Goal: Task Accomplishment & Management: Complete application form

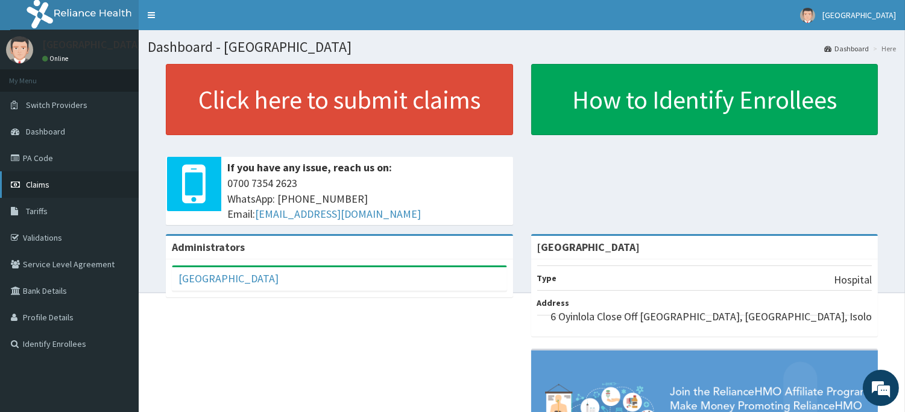
click at [39, 183] on span "Claims" at bounding box center [38, 184] width 24 height 11
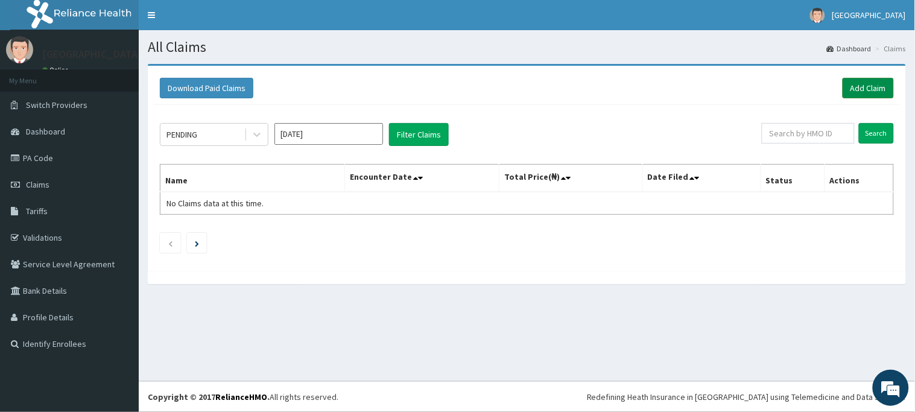
click at [858, 92] on link "Add Claim" at bounding box center [867, 88] width 51 height 21
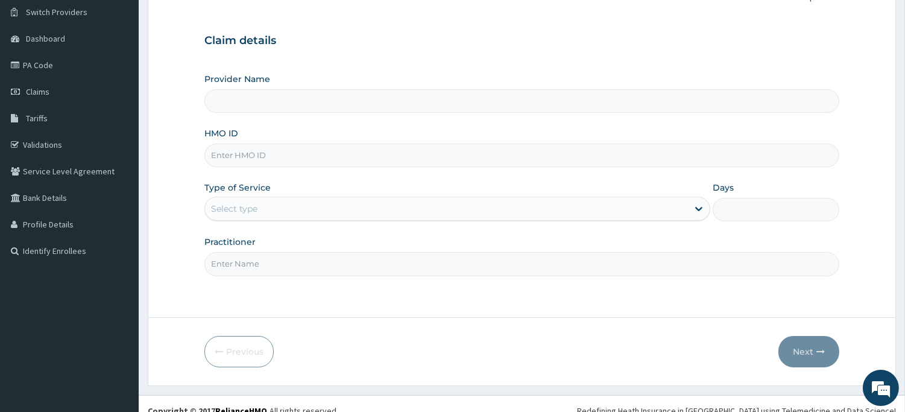
scroll to position [106, 0]
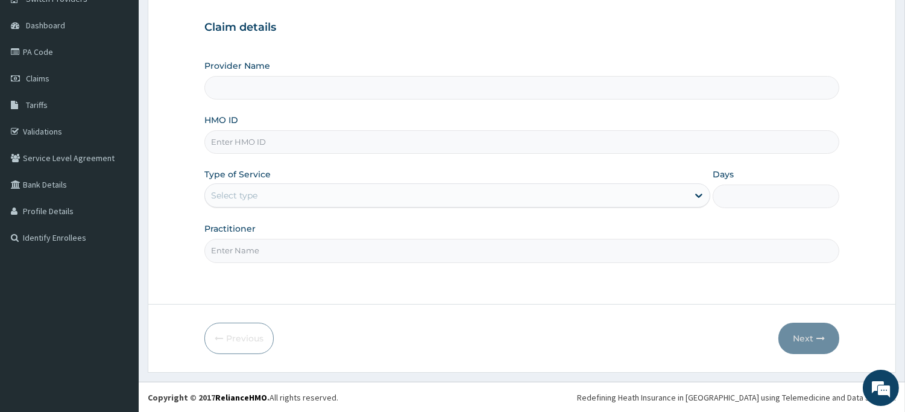
type input "[GEOGRAPHIC_DATA]"
click at [374, 146] on input "HMO ID" at bounding box center [521, 142] width 635 height 24
type input "pvw/10020/a"
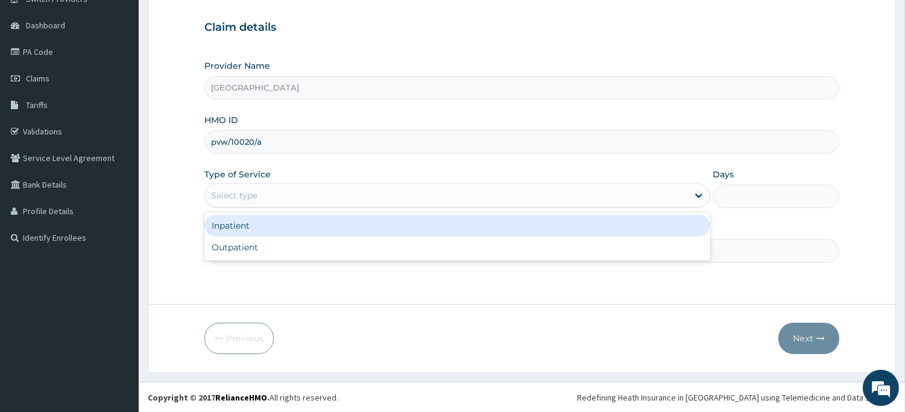
click at [315, 200] on div "Select type" at bounding box center [446, 195] width 483 height 19
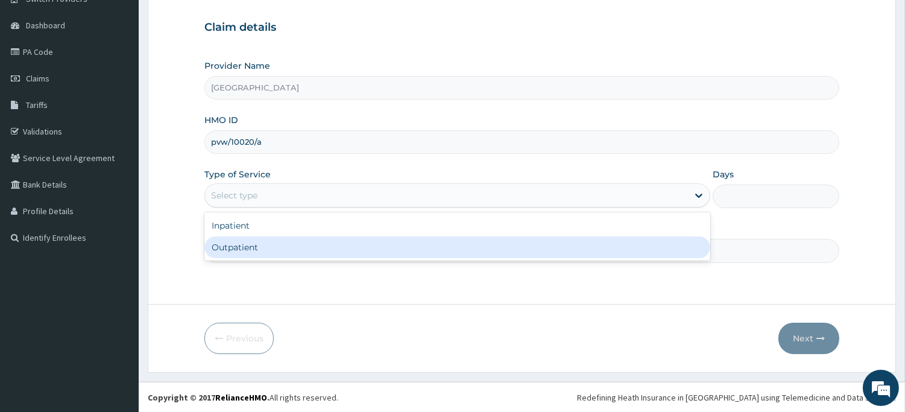
click at [327, 251] on div "Outpatient" at bounding box center [457, 247] width 506 height 22
type input "1"
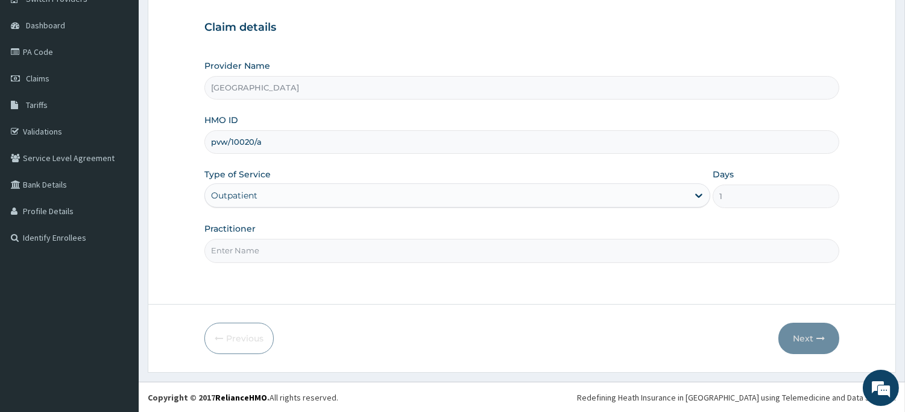
click at [397, 248] on input "Practitioner" at bounding box center [521, 251] width 635 height 24
type input "dr stella"
click at [802, 336] on button "Next" at bounding box center [809, 338] width 61 height 31
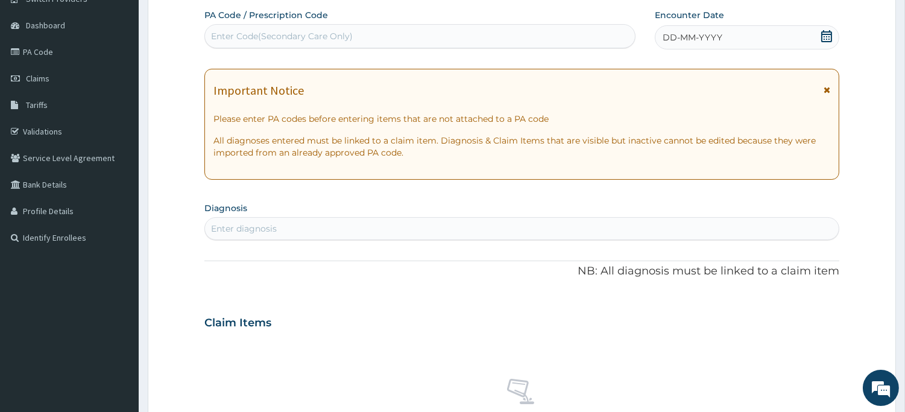
click at [829, 36] on icon at bounding box center [827, 36] width 12 height 12
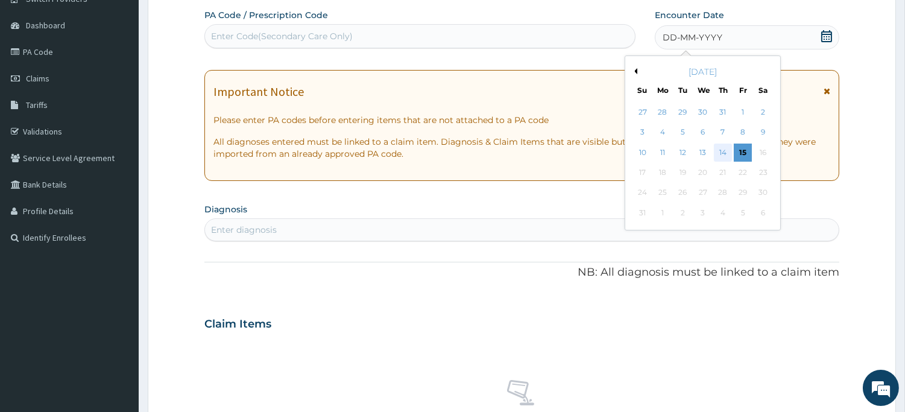
click at [725, 151] on div "14" at bounding box center [723, 153] width 18 height 18
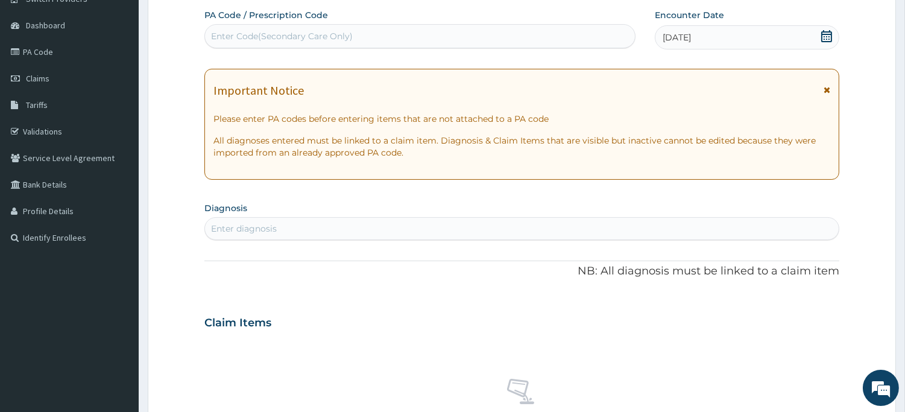
click at [371, 230] on div "Enter diagnosis" at bounding box center [522, 228] width 634 height 19
type input "mala"
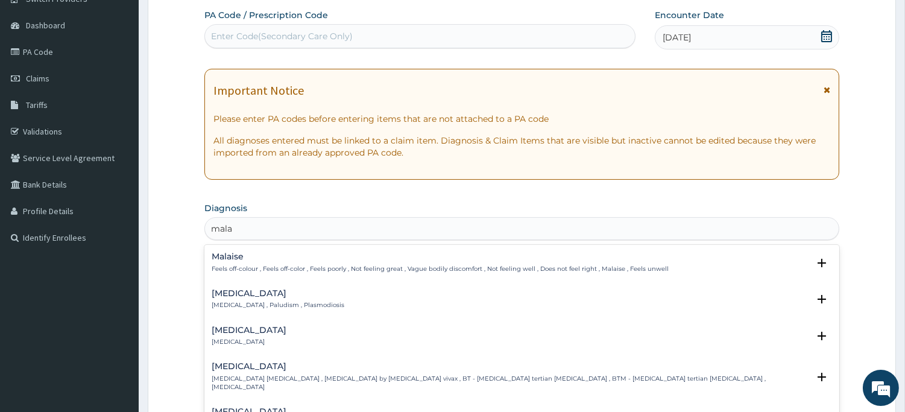
click at [244, 294] on h4 "Malaria" at bounding box center [278, 293] width 133 height 9
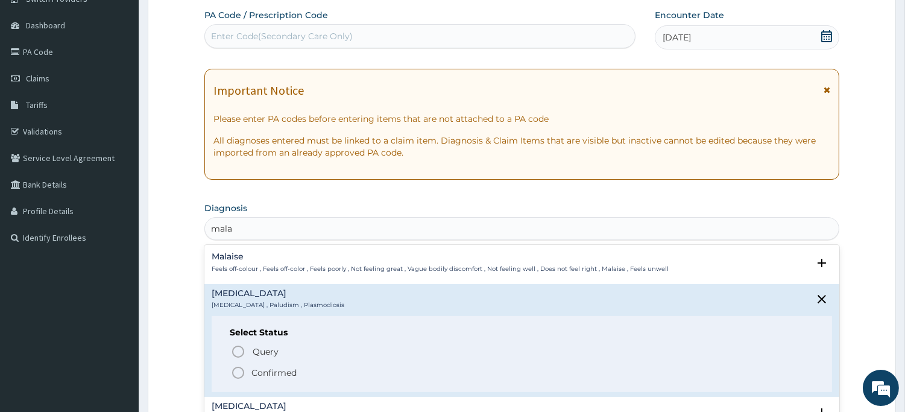
click at [238, 370] on icon "status option filled" at bounding box center [238, 372] width 14 height 14
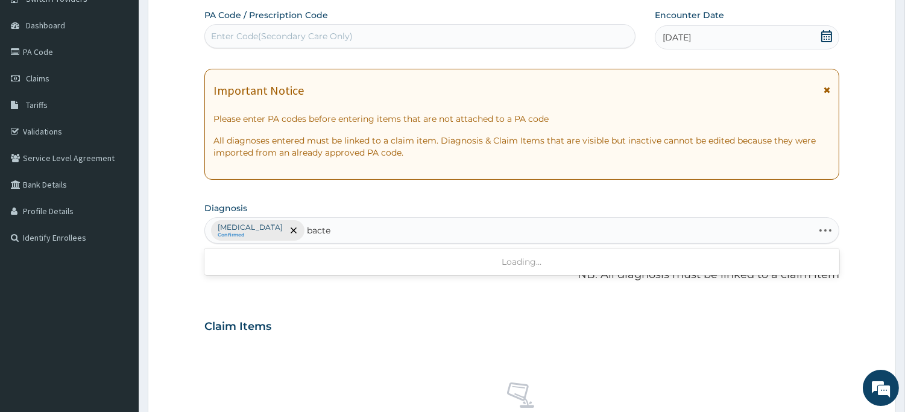
type input "bacter"
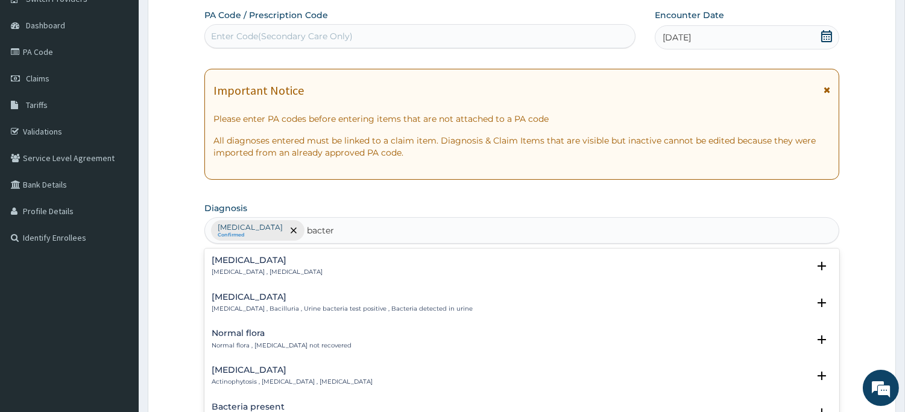
click at [268, 264] on h4 "Bacteremia" at bounding box center [267, 260] width 111 height 9
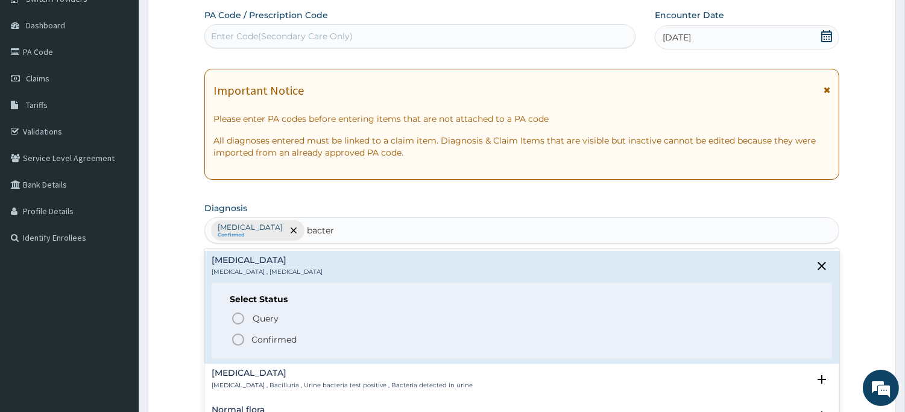
click at [235, 338] on icon "status option filled" at bounding box center [238, 339] width 14 height 14
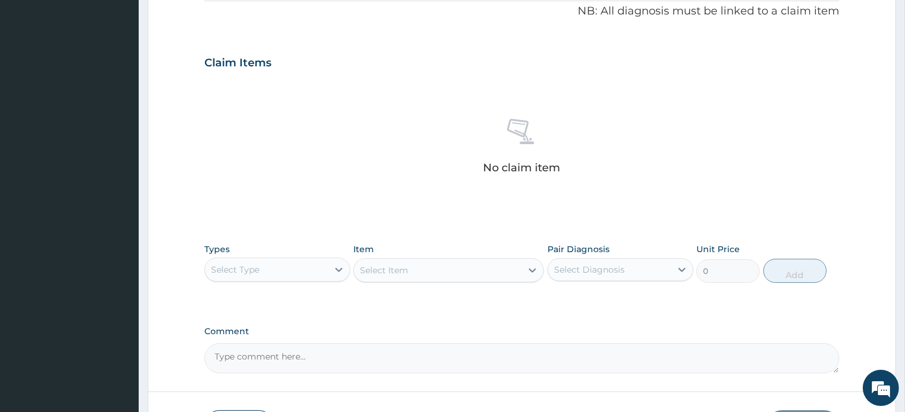
scroll to position [374, 0]
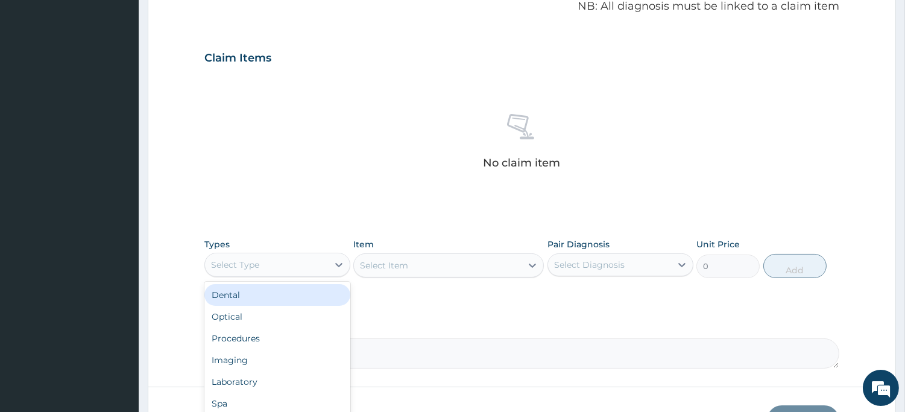
click at [282, 262] on div "Select Type" at bounding box center [266, 264] width 123 height 19
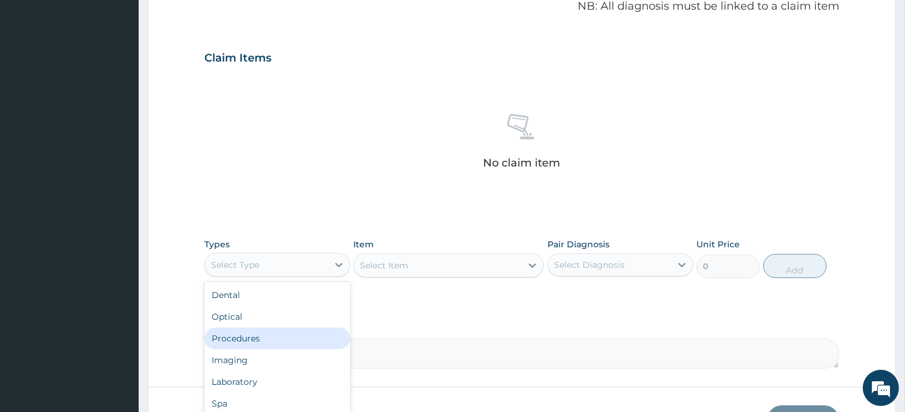
click at [260, 332] on div "Procedures" at bounding box center [277, 338] width 146 height 22
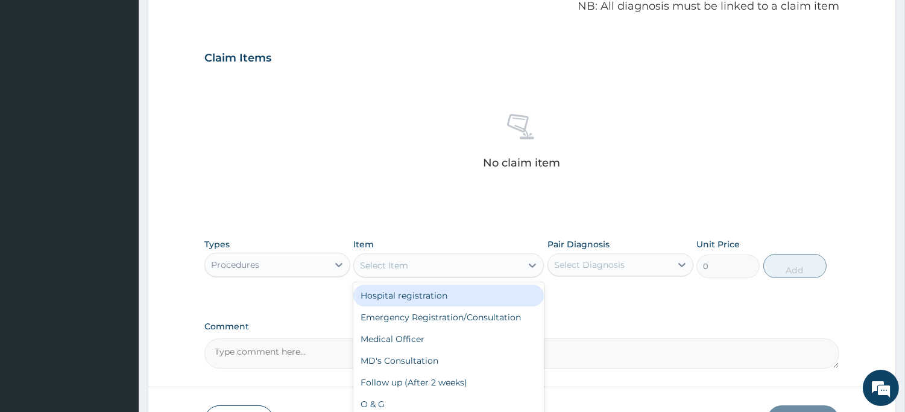
click at [394, 262] on div "Select Item" at bounding box center [384, 265] width 48 height 12
click at [390, 294] on div "Hospital registration" at bounding box center [448, 296] width 191 height 22
type input "2000"
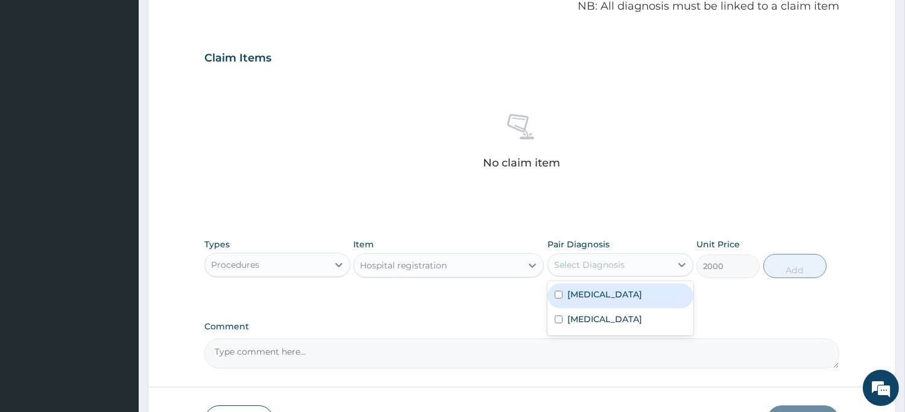
click at [581, 267] on div "Select Diagnosis" at bounding box center [589, 265] width 71 height 12
click at [606, 299] on div "Malaria" at bounding box center [621, 295] width 146 height 25
checkbox input "true"
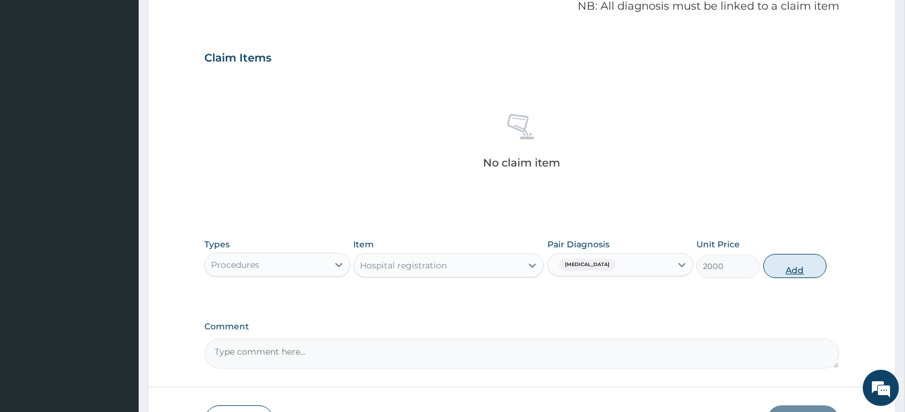
click at [789, 270] on button "Add" at bounding box center [794, 266] width 63 height 24
type input "0"
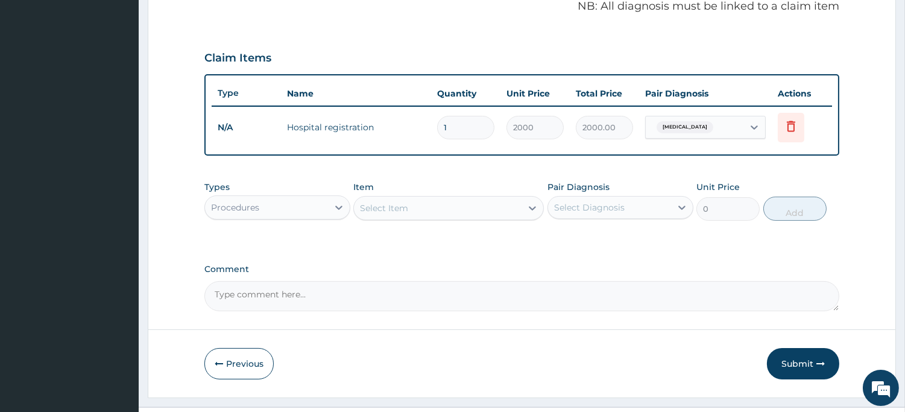
scroll to position [399, 0]
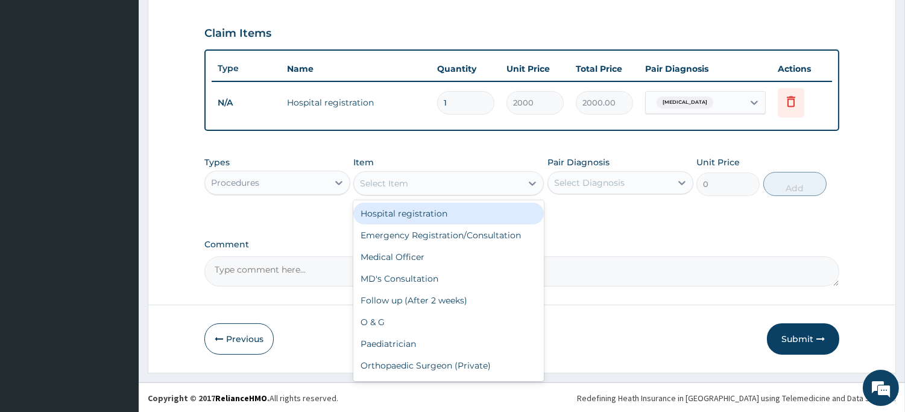
click at [432, 186] on div "Select Item" at bounding box center [438, 183] width 168 height 19
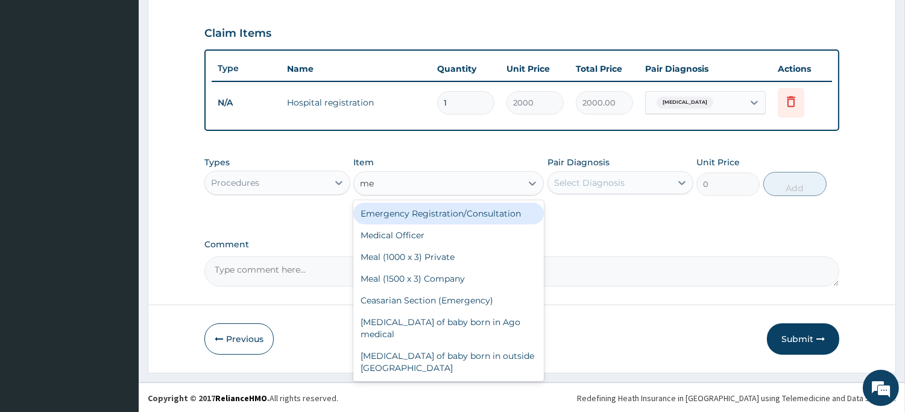
type input "med"
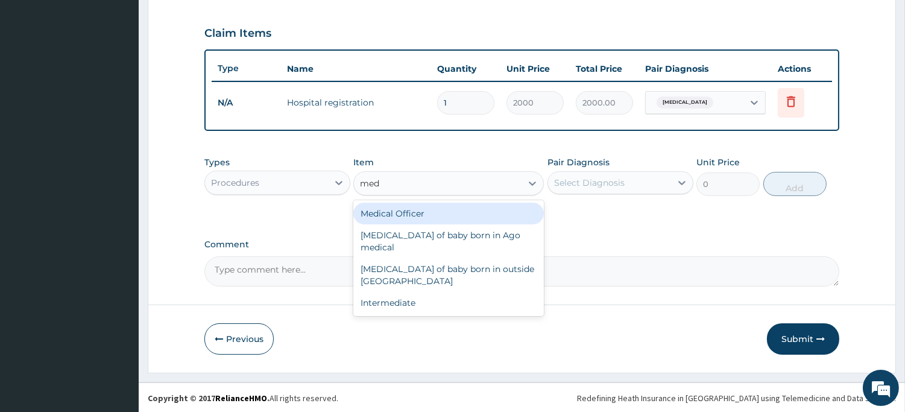
click at [424, 213] on div "Medical Officer" at bounding box center [448, 214] width 191 height 22
type input "3000"
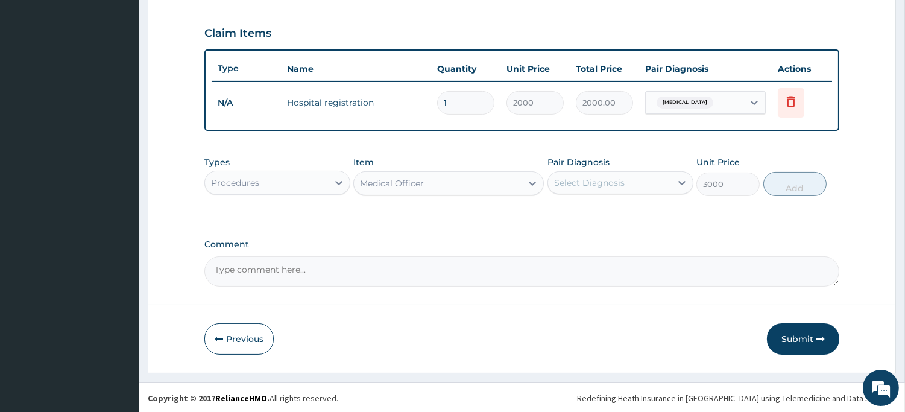
click at [587, 190] on div "Select Diagnosis" at bounding box center [609, 182] width 123 height 19
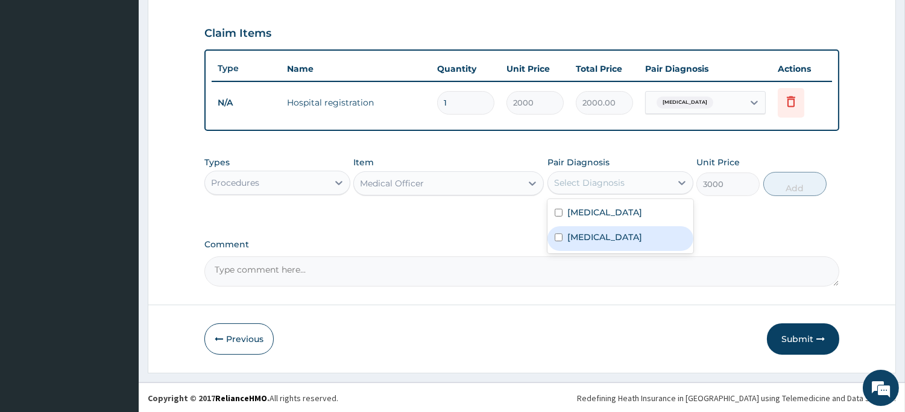
click at [590, 228] on div "Bacteremia" at bounding box center [621, 238] width 146 height 25
checkbox input "true"
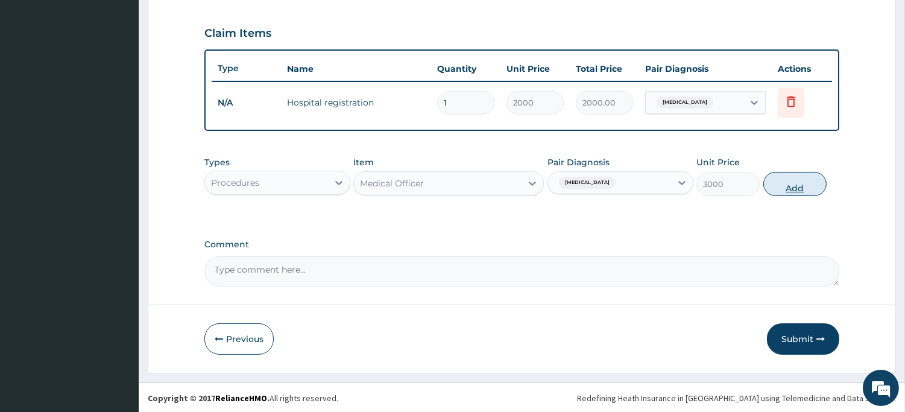
click at [796, 188] on button "Add" at bounding box center [794, 184] width 63 height 24
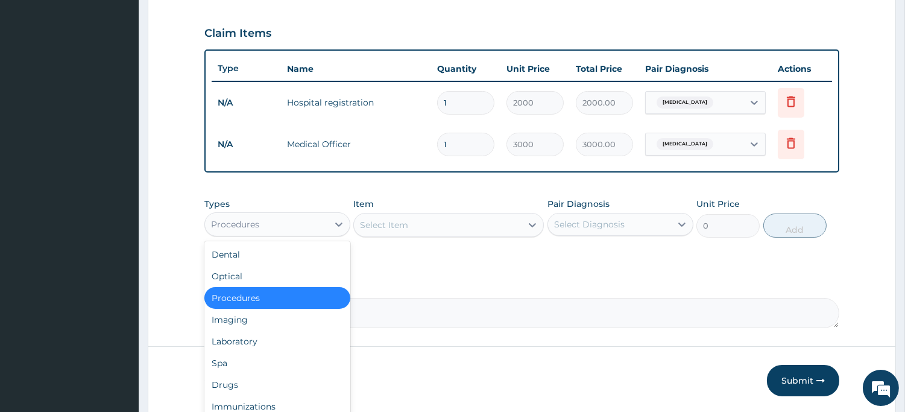
click at [292, 224] on div "Procedures" at bounding box center [266, 224] width 123 height 19
click at [260, 338] on div "Laboratory" at bounding box center [277, 341] width 146 height 22
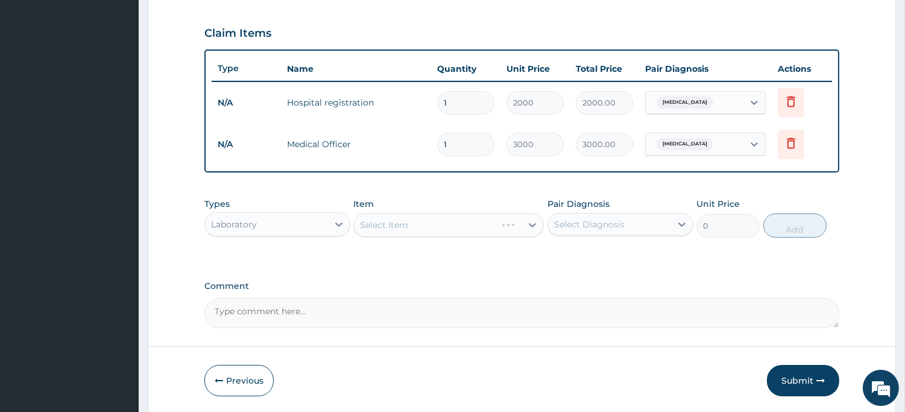
click at [395, 221] on div "Select Item" at bounding box center [448, 225] width 191 height 24
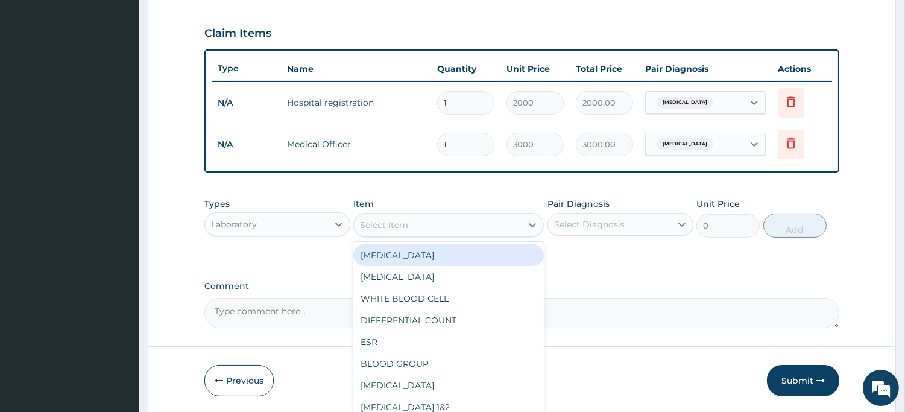
click at [395, 221] on div "Select Item" at bounding box center [384, 225] width 48 height 12
click at [393, 249] on div "FULL BLOOD COUNT" at bounding box center [448, 255] width 191 height 22
type input "4000"
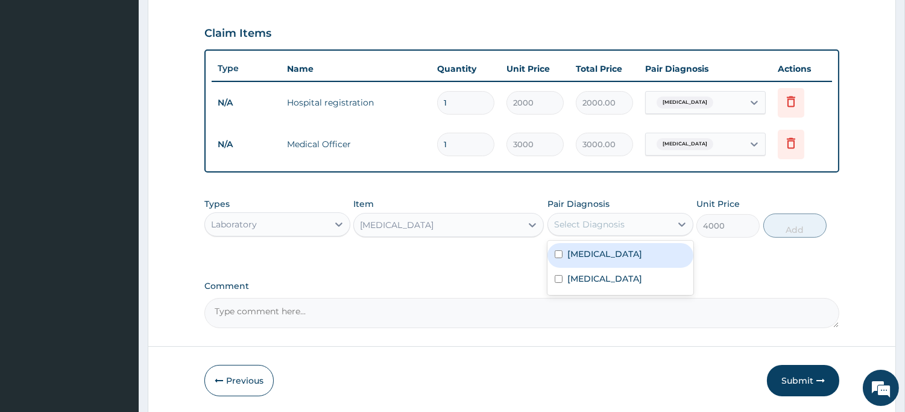
click at [566, 224] on div "Select Diagnosis" at bounding box center [589, 224] width 71 height 12
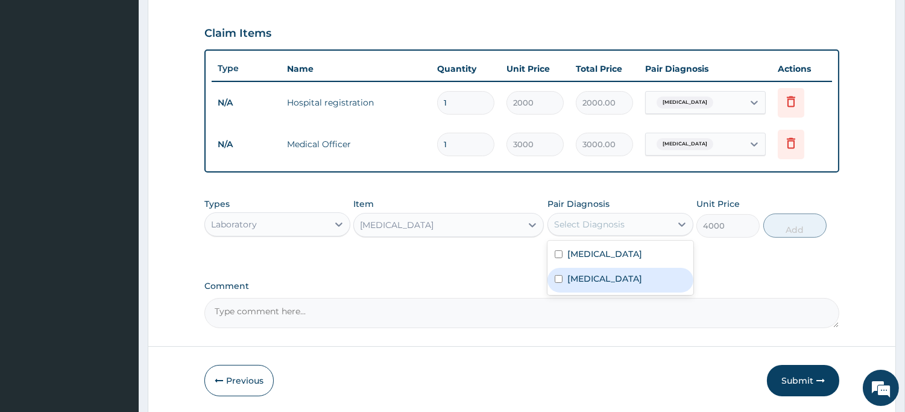
click at [573, 279] on label "Bacteremia" at bounding box center [604, 279] width 75 height 12
checkbox input "true"
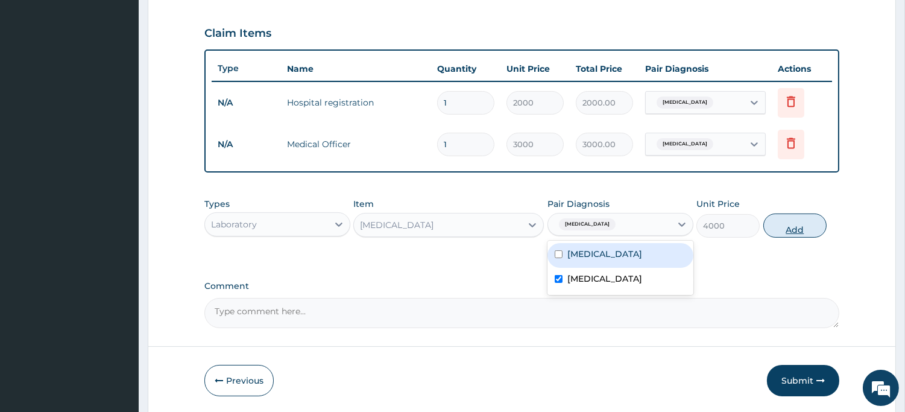
click at [787, 224] on button "Add" at bounding box center [794, 225] width 63 height 24
type input "0"
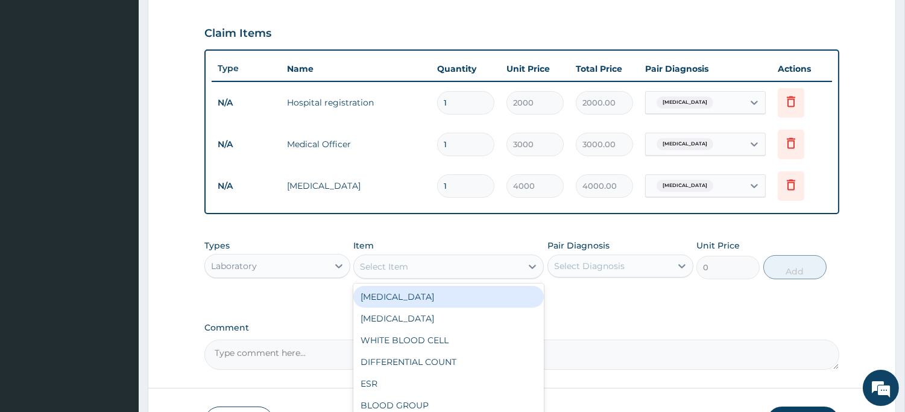
click at [461, 268] on div "Select Item" at bounding box center [438, 266] width 168 height 19
type input "ma"
click at [456, 300] on div "MALARIA PARASITE" at bounding box center [448, 297] width 191 height 22
type input "1650"
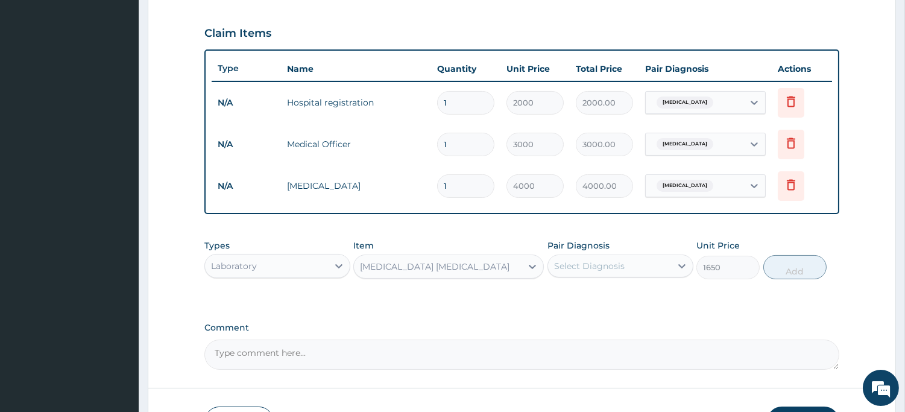
click at [588, 273] on div "Select Diagnosis" at bounding box center [609, 265] width 123 height 19
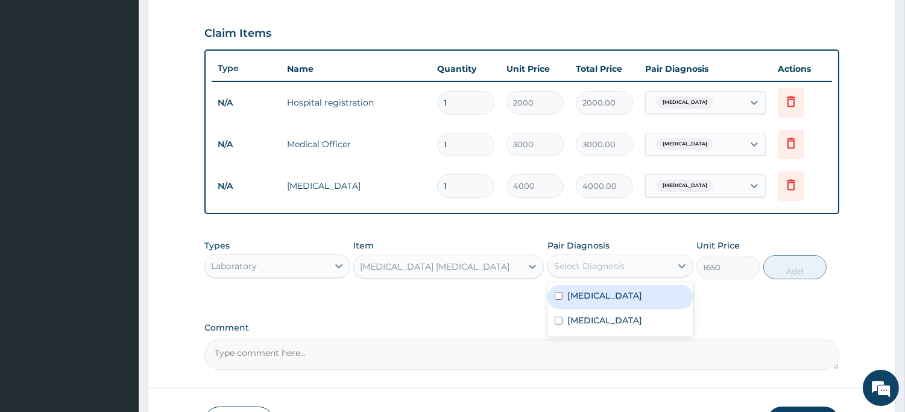
click at [590, 294] on label "Malaria" at bounding box center [604, 295] width 75 height 12
checkbox input "true"
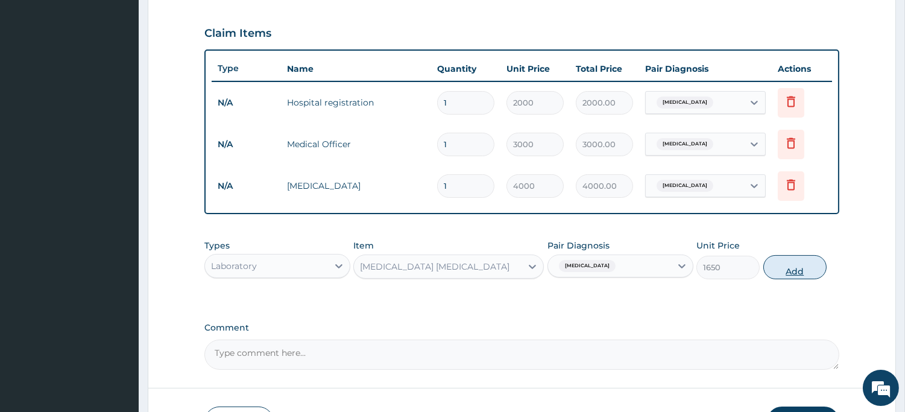
click at [803, 270] on button "Add" at bounding box center [794, 267] width 63 height 24
type input "0"
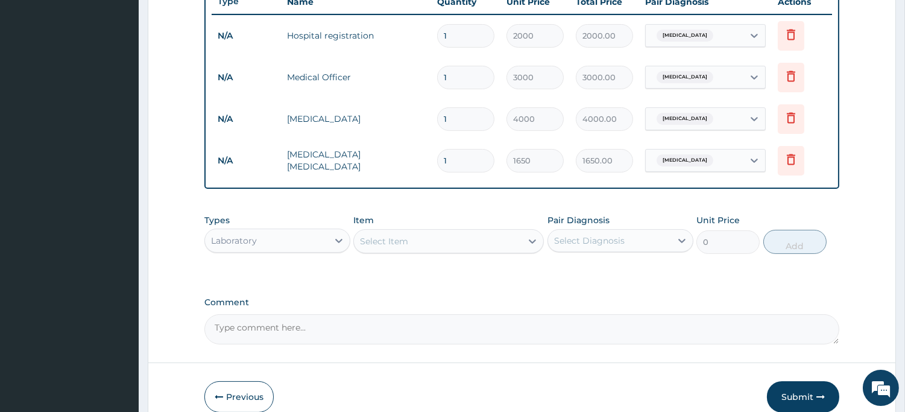
scroll to position [525, 0]
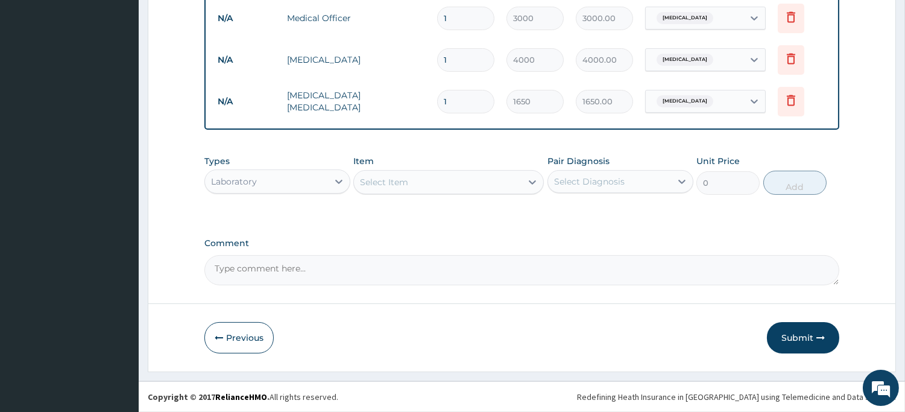
click at [284, 186] on div "Laboratory" at bounding box center [266, 181] width 123 height 19
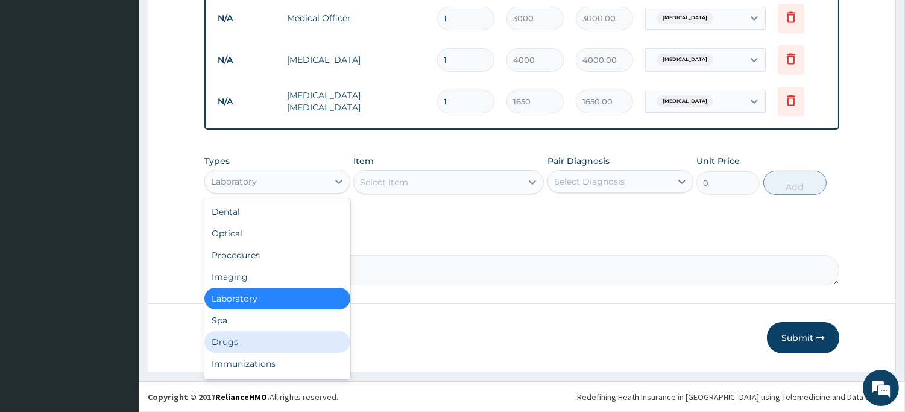
click at [267, 333] on div "Drugs" at bounding box center [277, 342] width 146 height 22
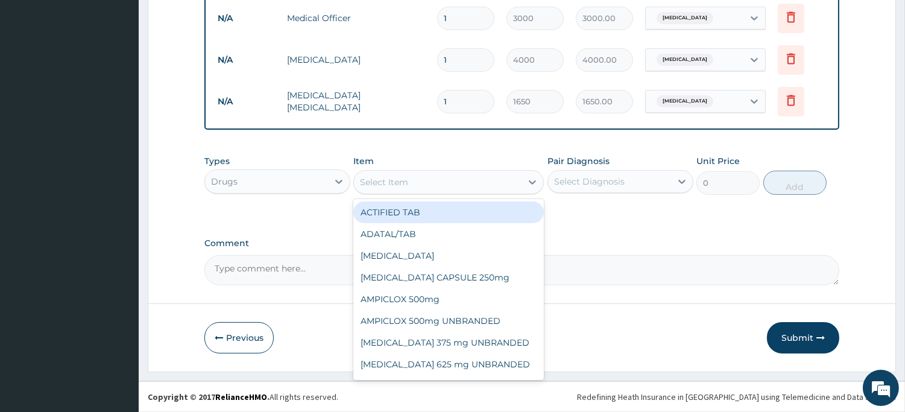
click at [384, 182] on div "Select Item" at bounding box center [384, 182] width 48 height 12
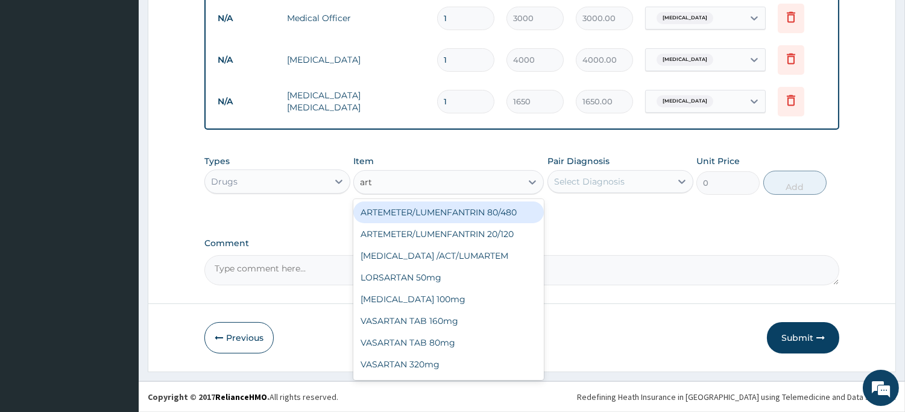
type input "arte"
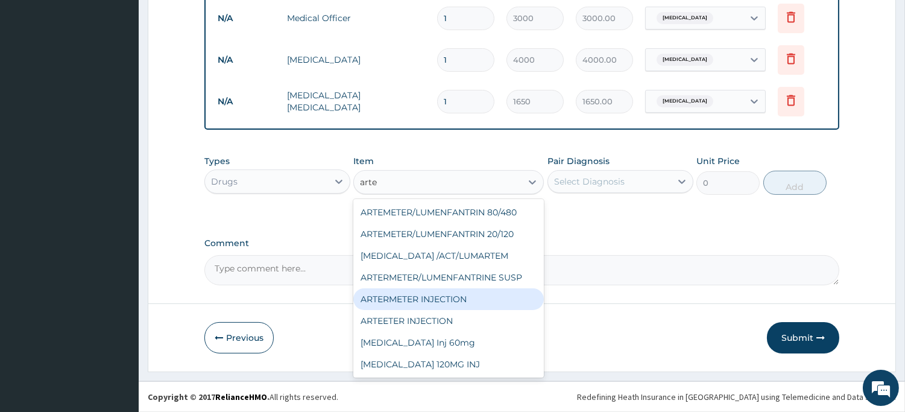
click at [396, 292] on div "ARTERMETER INJECTION" at bounding box center [448, 299] width 191 height 22
type input "860"
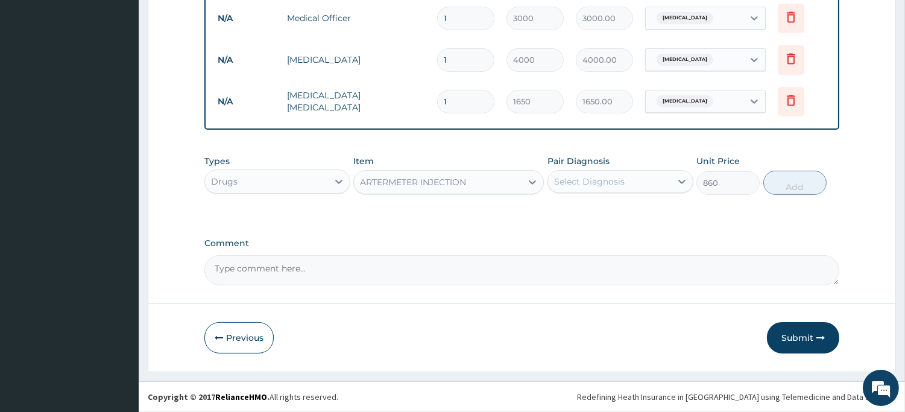
click at [593, 179] on div "Select Diagnosis" at bounding box center [589, 181] width 71 height 12
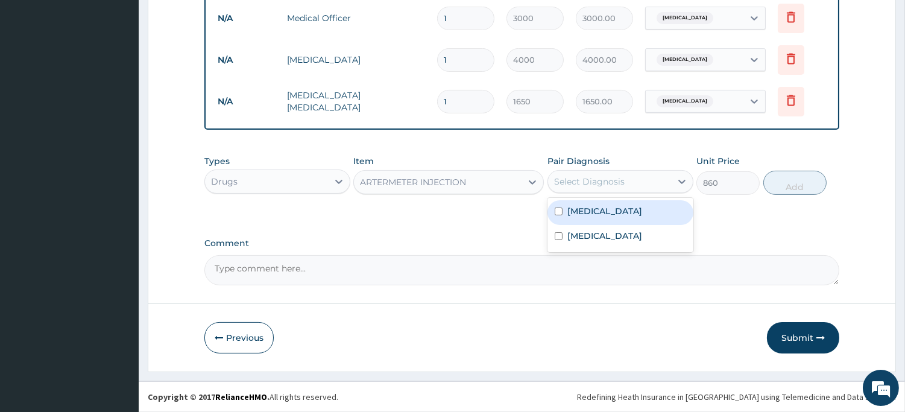
click at [592, 209] on label "Malaria" at bounding box center [604, 211] width 75 height 12
checkbox input "true"
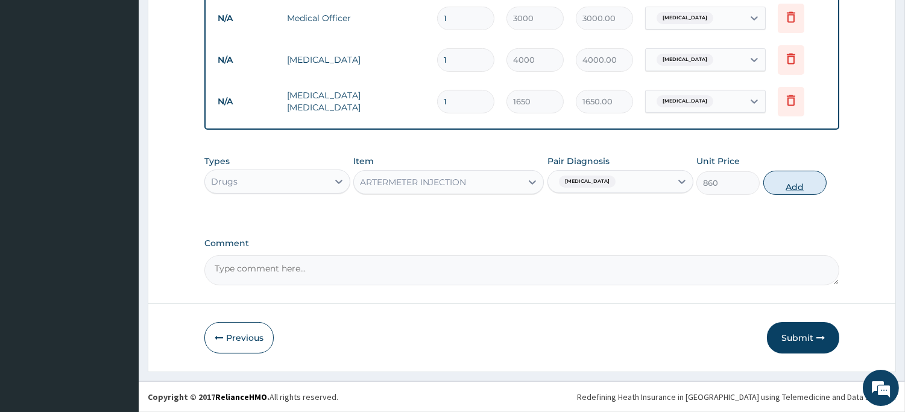
click at [788, 185] on button "Add" at bounding box center [794, 183] width 63 height 24
type input "0"
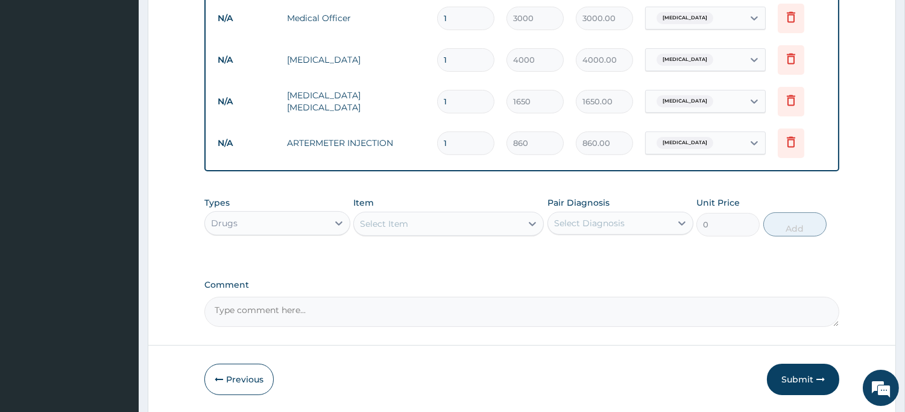
click at [430, 221] on div "Select Item" at bounding box center [438, 223] width 168 height 19
click at [473, 150] on input "1" at bounding box center [465, 143] width 57 height 24
type input "0.00"
type input "6"
type input "5160.00"
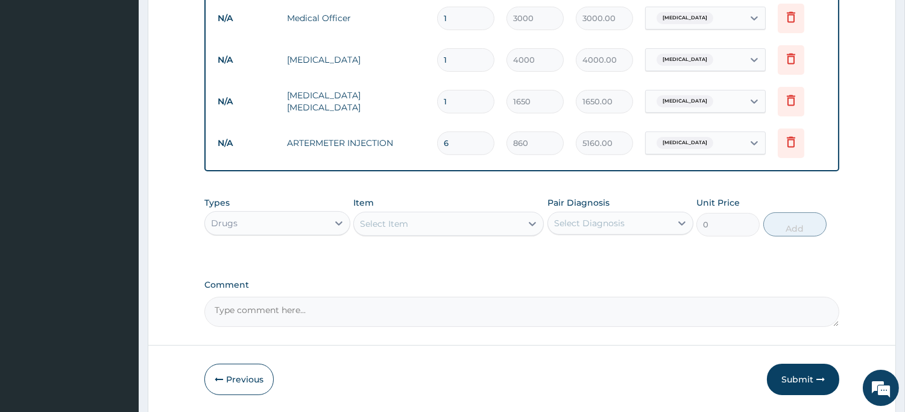
type input "6"
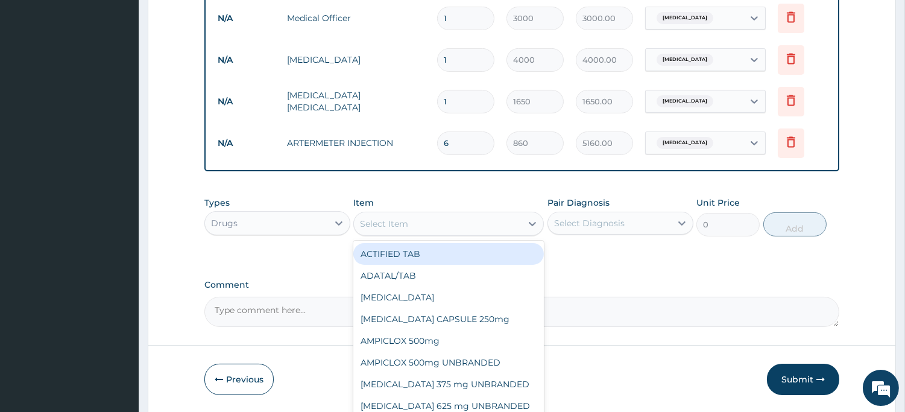
click at [427, 223] on div "Select Item" at bounding box center [438, 223] width 168 height 19
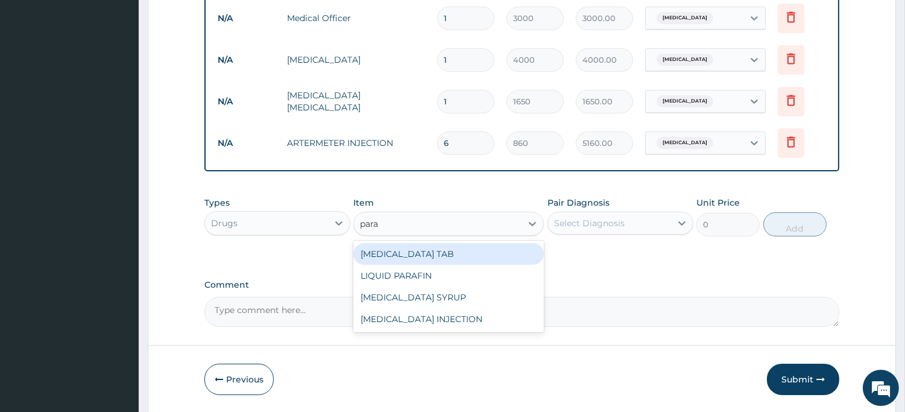
type input "parac"
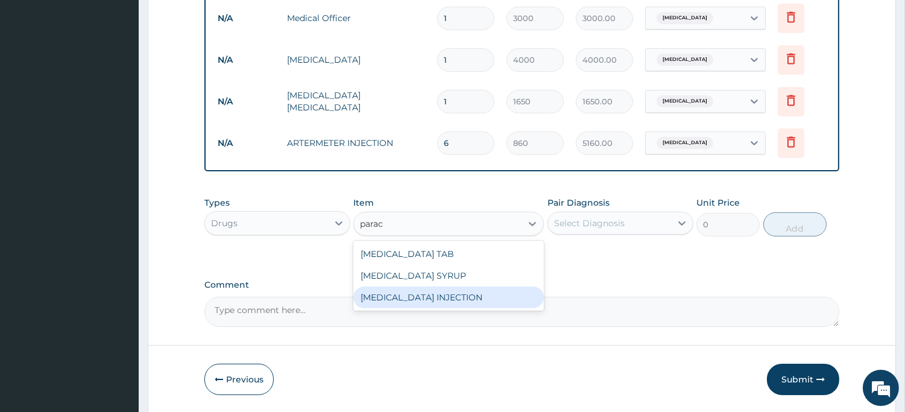
click at [420, 292] on div "PARACETAMOL INJECTION" at bounding box center [448, 297] width 191 height 22
type input "950"
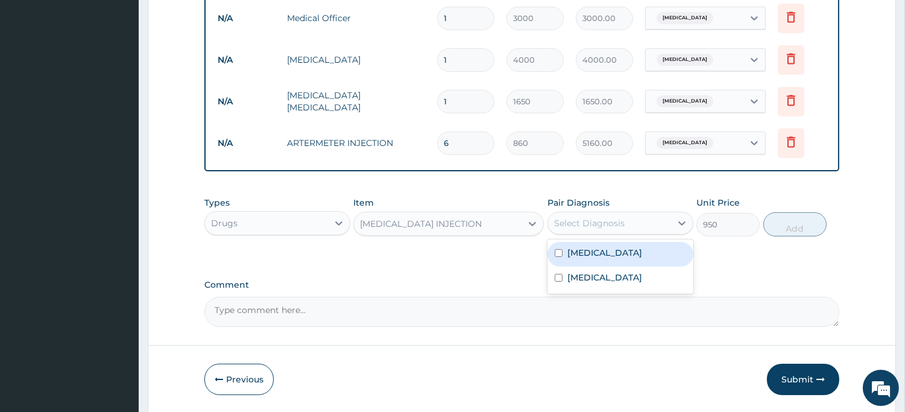
click at [583, 222] on div "Select Diagnosis" at bounding box center [589, 223] width 71 height 12
click at [585, 261] on div "Malaria" at bounding box center [621, 254] width 146 height 25
checkbox input "true"
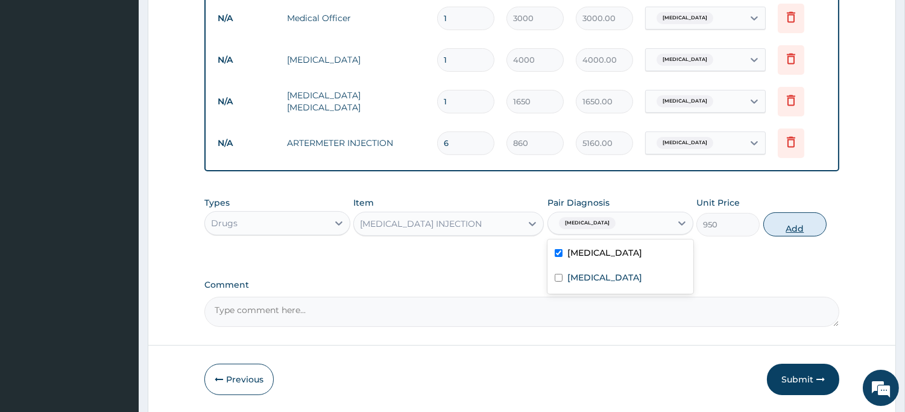
click at [776, 224] on button "Add" at bounding box center [794, 224] width 63 height 24
type input "0"
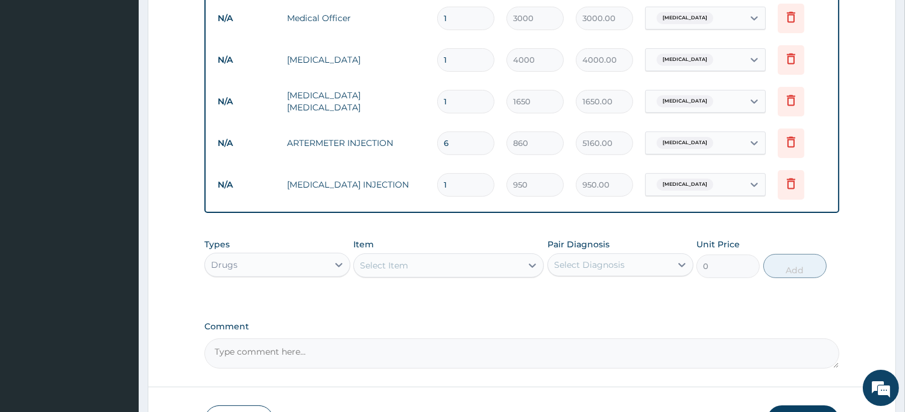
click at [392, 264] on div "Select Item" at bounding box center [384, 265] width 48 height 12
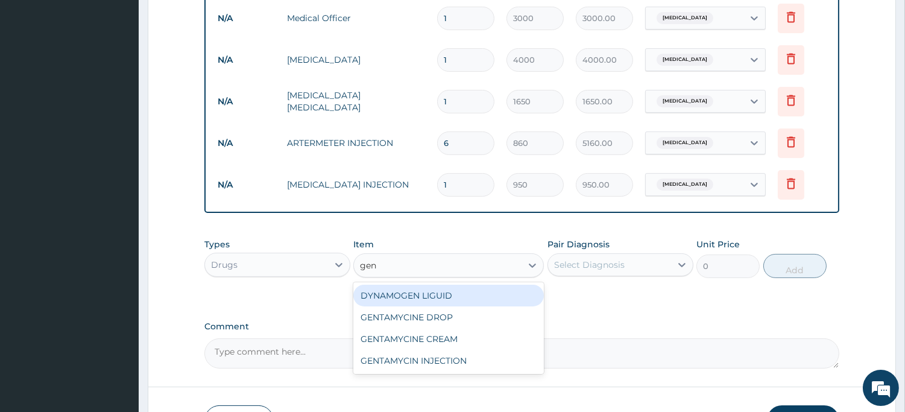
type input "gent"
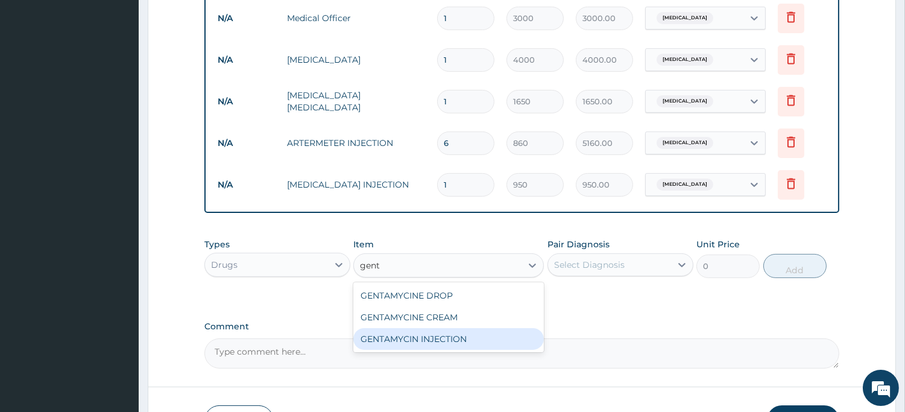
click at [387, 338] on div "GENTAMYCIN INJECTION" at bounding box center [448, 339] width 191 height 22
type input "310"
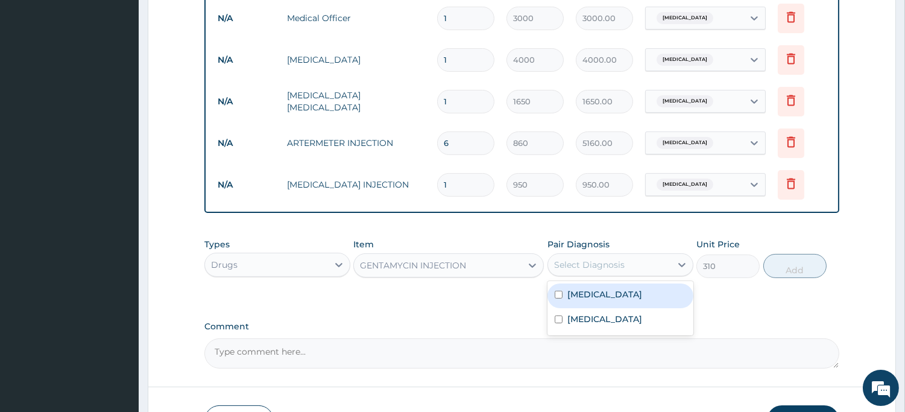
click at [603, 269] on div "Select Diagnosis" at bounding box center [589, 265] width 71 height 12
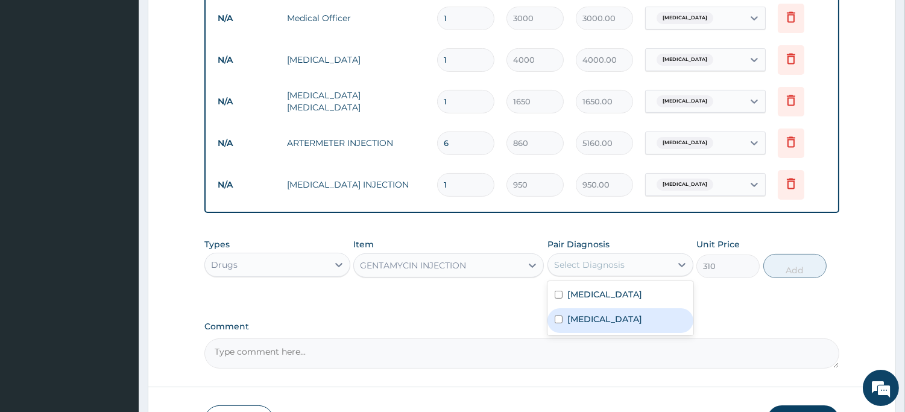
click at [600, 320] on label "Bacteremia" at bounding box center [604, 319] width 75 height 12
checkbox input "true"
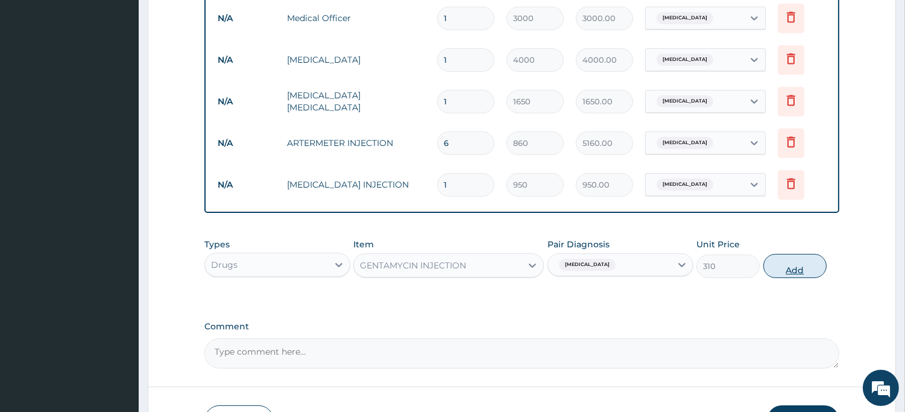
click at [797, 270] on button "Add" at bounding box center [794, 266] width 63 height 24
type input "0"
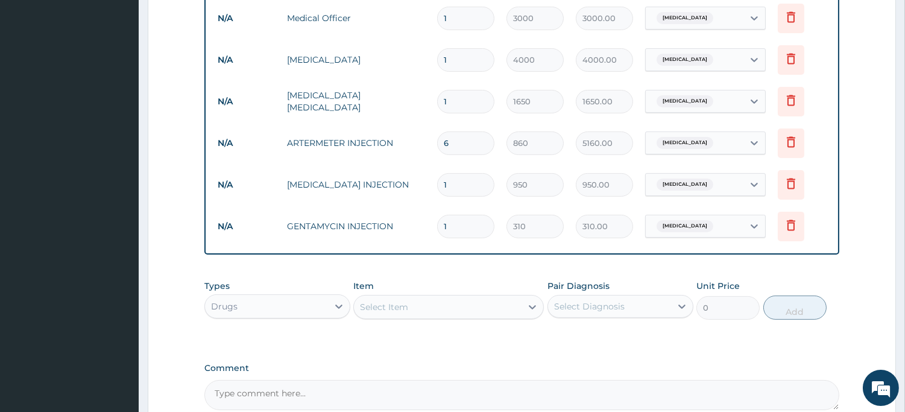
type input "0.00"
type input "6"
type input "1860.00"
type input "6"
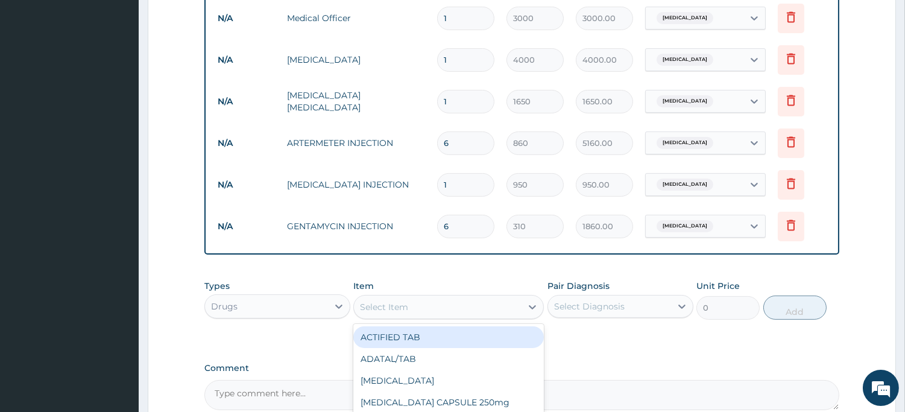
click at [420, 308] on div "Select Item" at bounding box center [438, 306] width 168 height 19
type input "m"
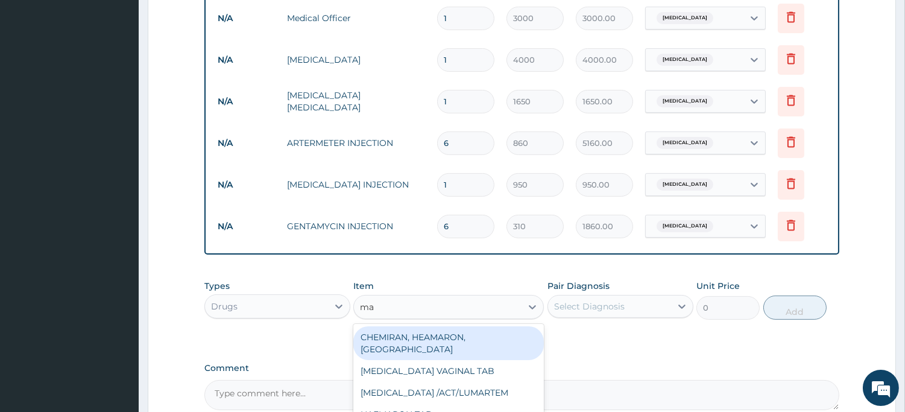
type input "m"
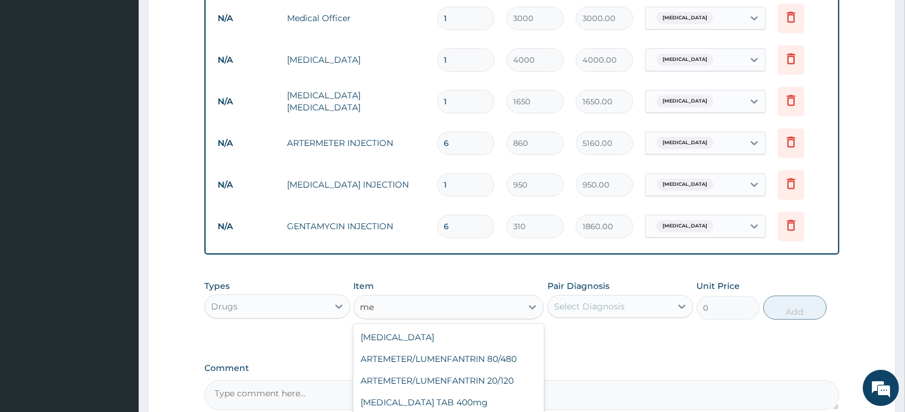
type input "m"
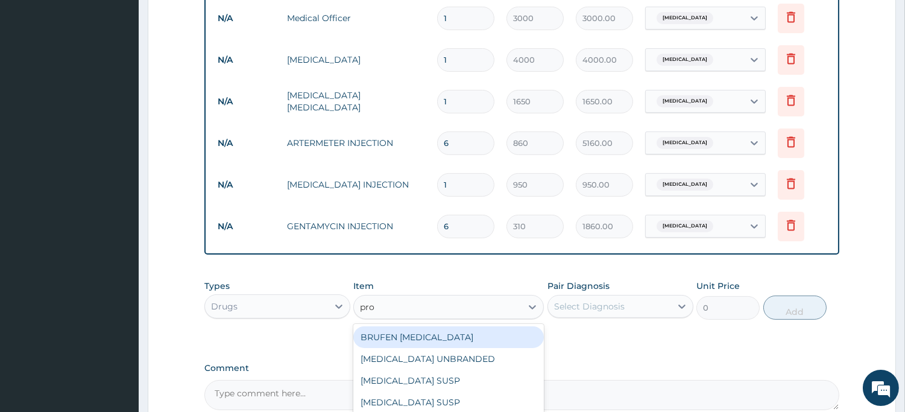
type input "prom"
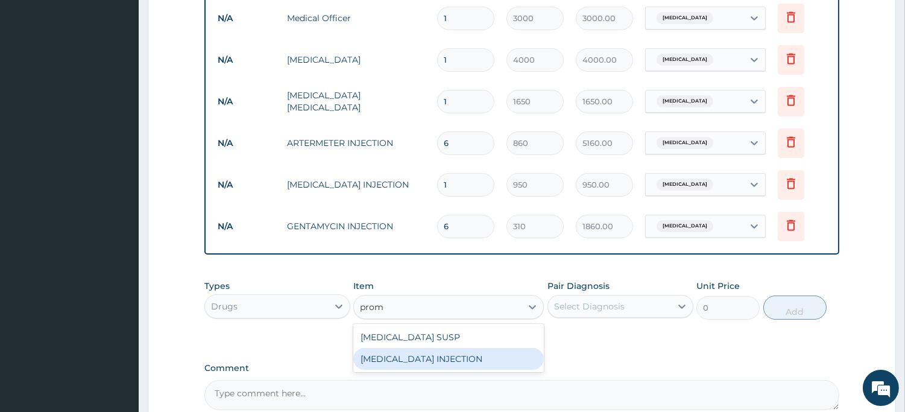
click at [431, 364] on div "PROMETHAZINE INJECTION" at bounding box center [448, 359] width 191 height 22
type input "350"
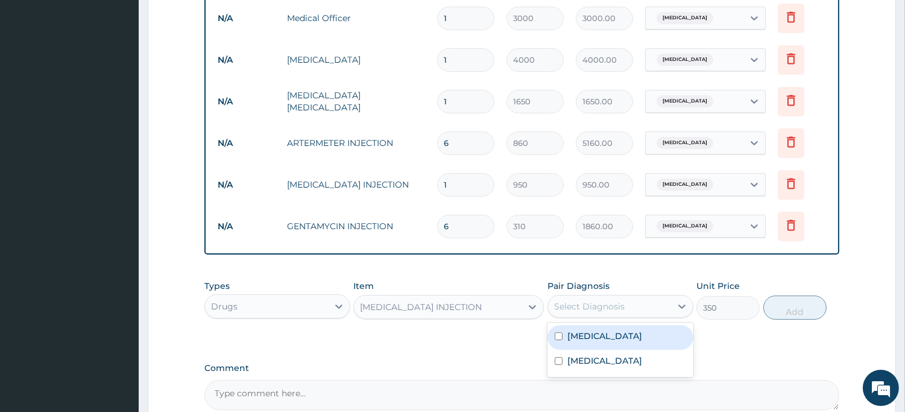
click at [640, 306] on div "Select Diagnosis" at bounding box center [609, 306] width 123 height 19
click at [612, 344] on div "Malaria" at bounding box center [621, 337] width 146 height 25
checkbox input "true"
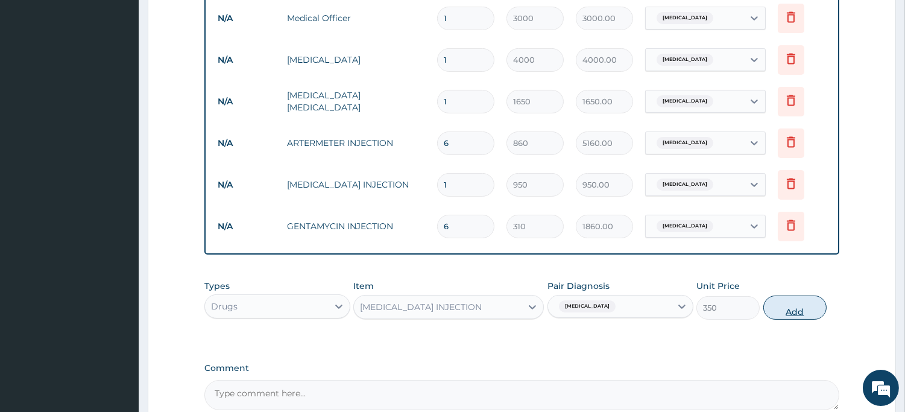
click at [798, 308] on button "Add" at bounding box center [794, 307] width 63 height 24
type input "0"
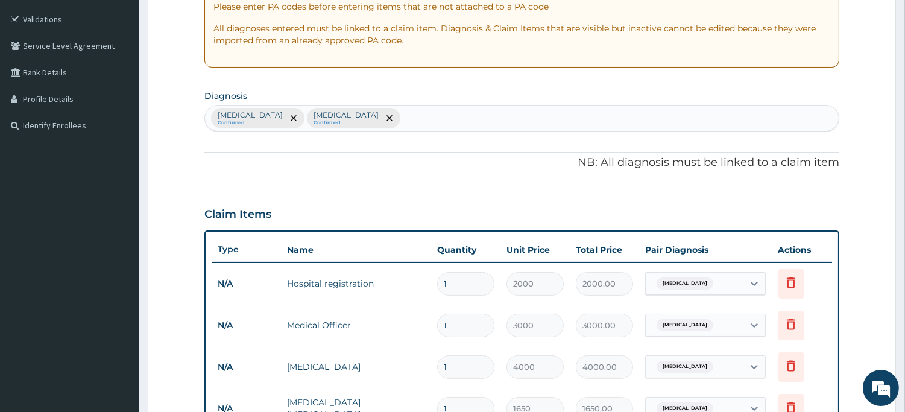
scroll to position [190, 0]
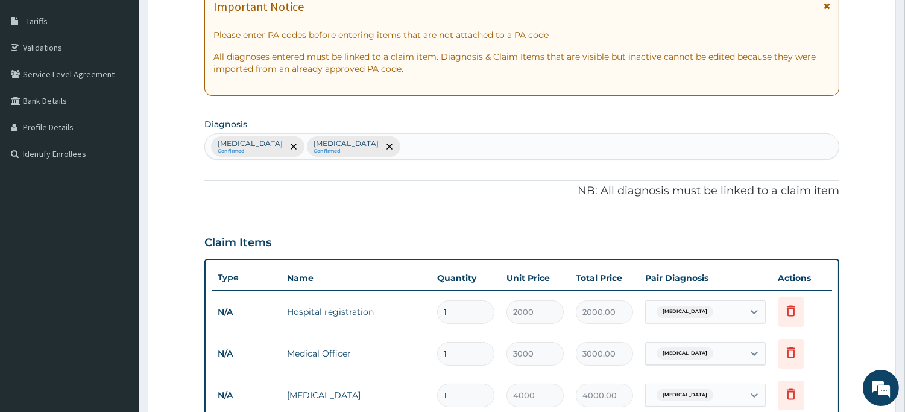
click at [499, 146] on div "Malaria Confirmed Bacteremia Confirmed" at bounding box center [522, 146] width 634 height 25
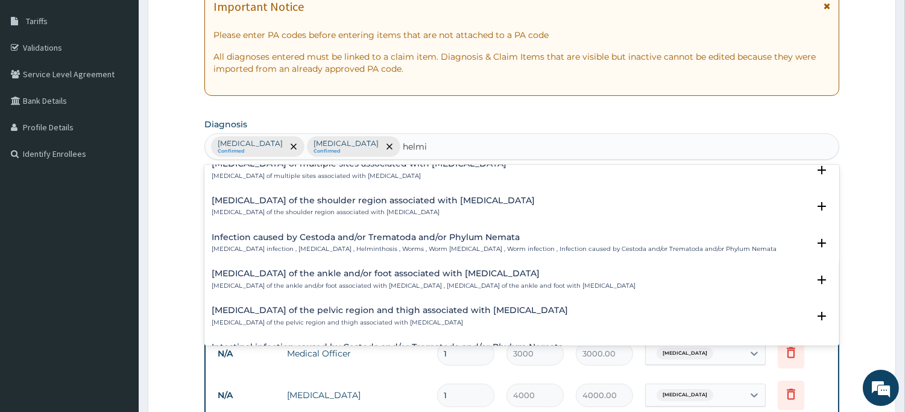
scroll to position [19, 0]
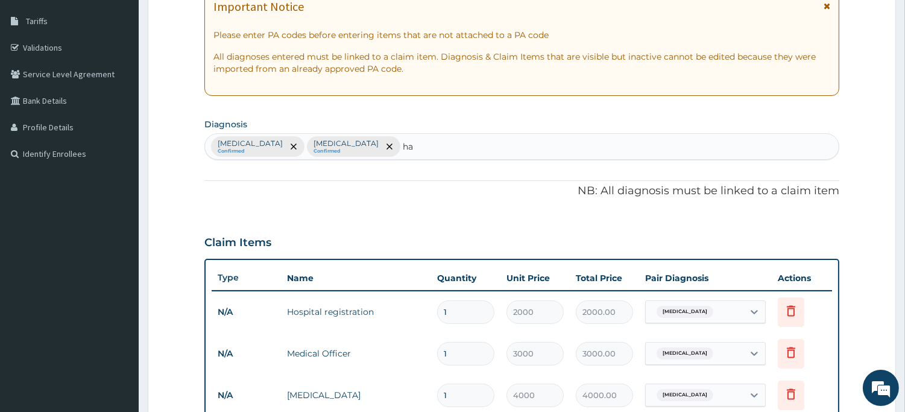
type input "h"
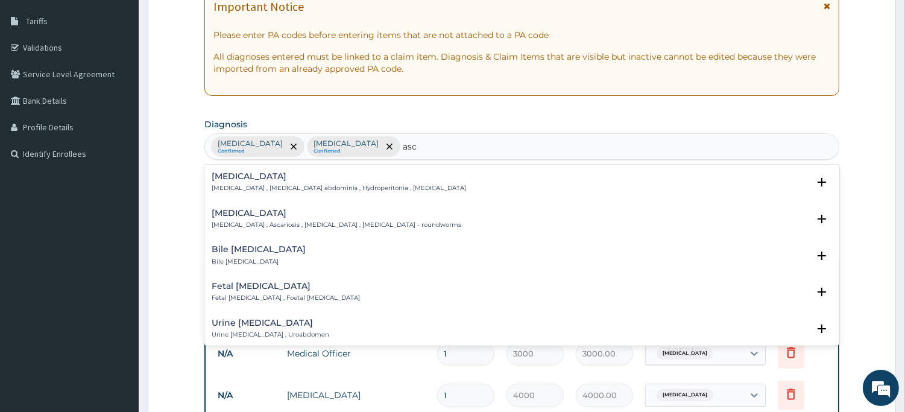
click at [297, 218] on div "Ascariasis Ascariasis , Ascariosis , Ascaridiasis , Ascariasis - roundworms" at bounding box center [337, 219] width 250 height 21
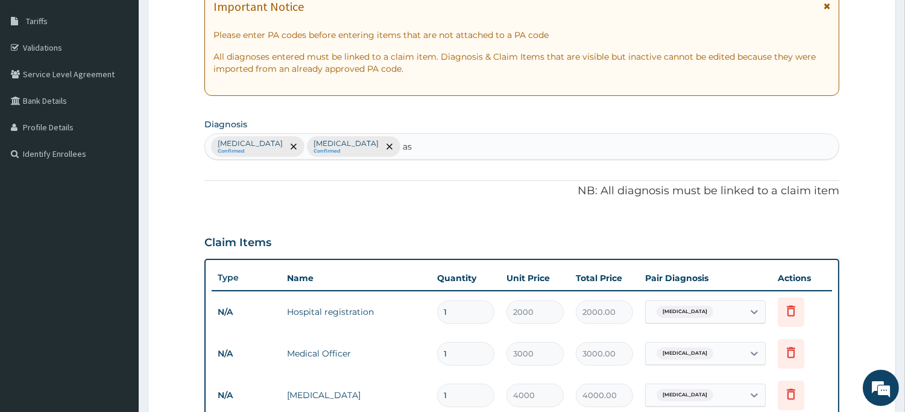
type input "a"
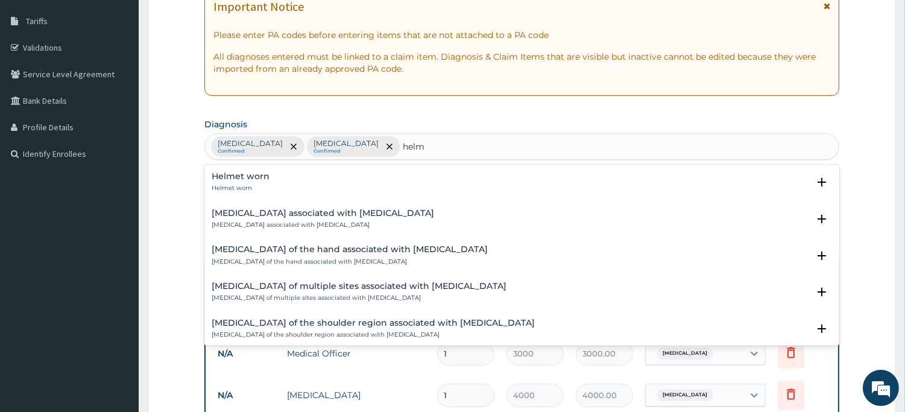
type input "helmi"
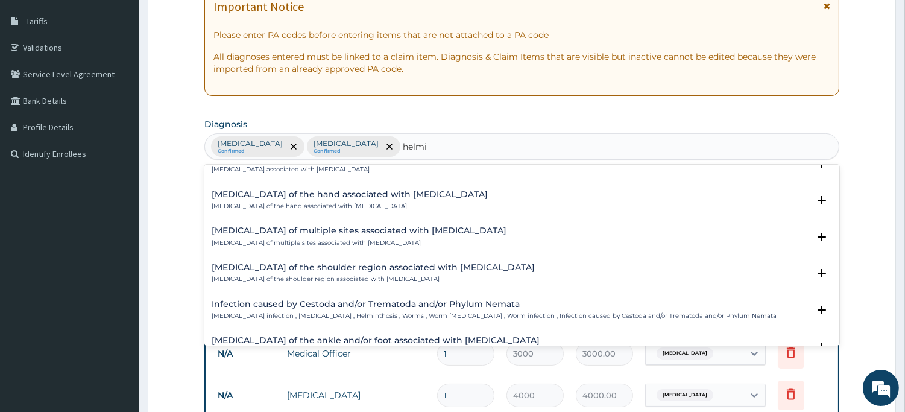
scroll to position [0, 0]
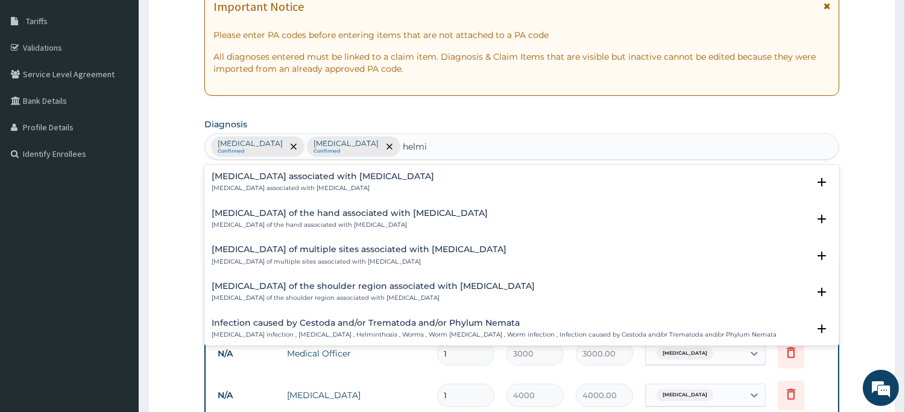
click at [350, 182] on div "Arthropathy associated with helminthiasis Arthropathy associated with helminthi…" at bounding box center [323, 182] width 223 height 21
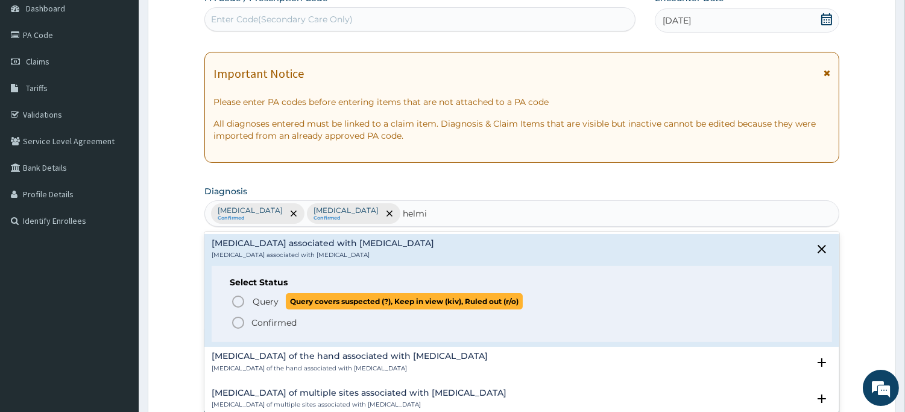
click at [238, 302] on icon "status option query" at bounding box center [238, 301] width 14 height 14
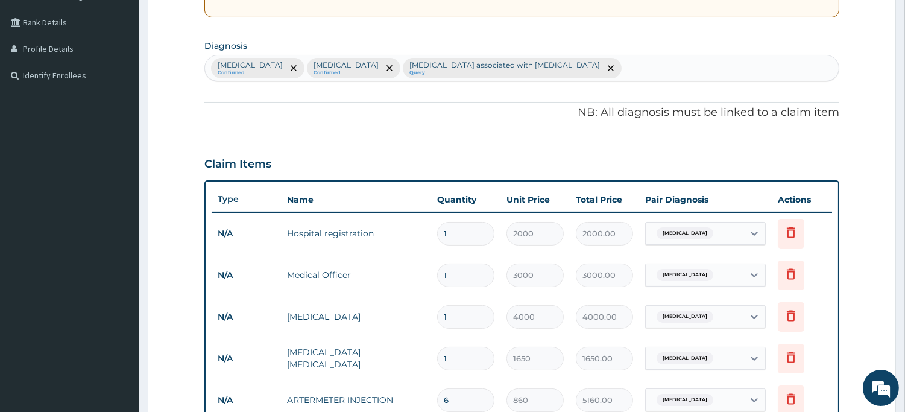
scroll to position [257, 0]
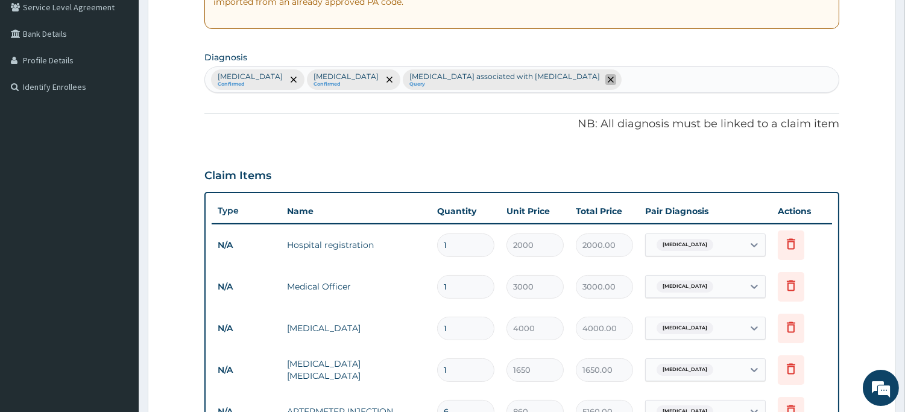
click at [605, 83] on span "remove selection option" at bounding box center [610, 79] width 11 height 11
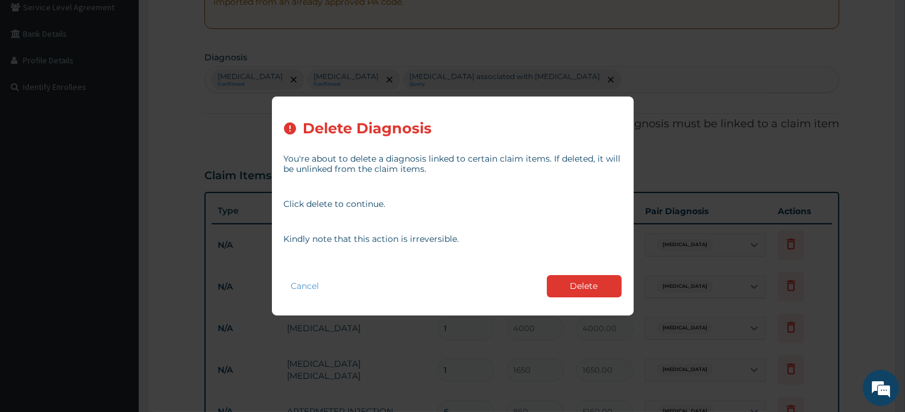
click at [573, 297] on button "Delete" at bounding box center [584, 286] width 75 height 22
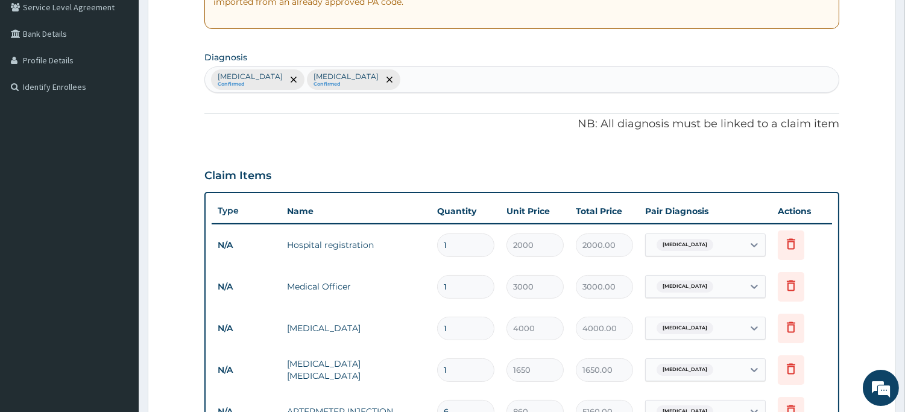
click at [362, 80] on div "Malaria Confirmed Bacteremia Confirmed" at bounding box center [522, 79] width 634 height 25
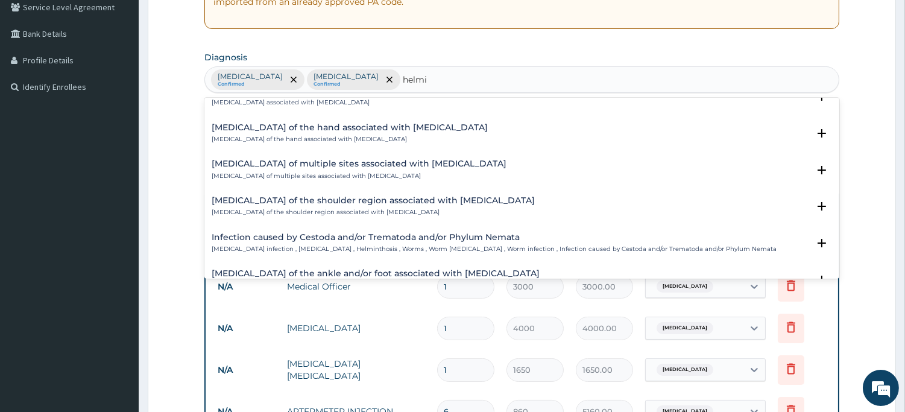
scroll to position [0, 0]
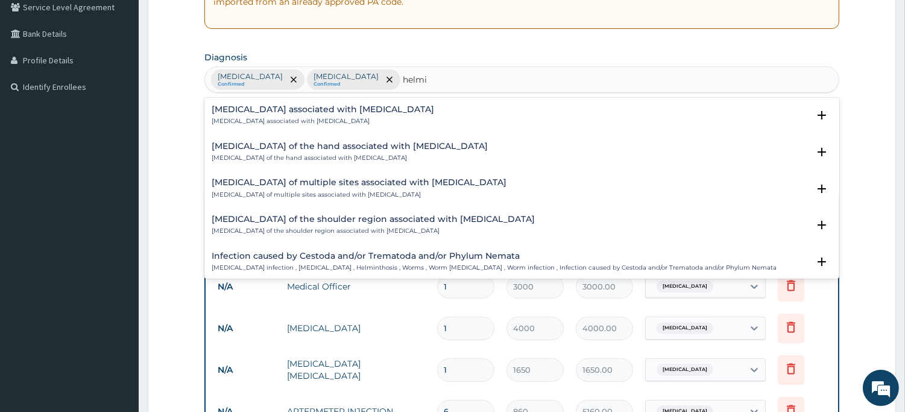
click at [352, 124] on p "Arthropathy associated with helminthiasis" at bounding box center [323, 121] width 223 height 8
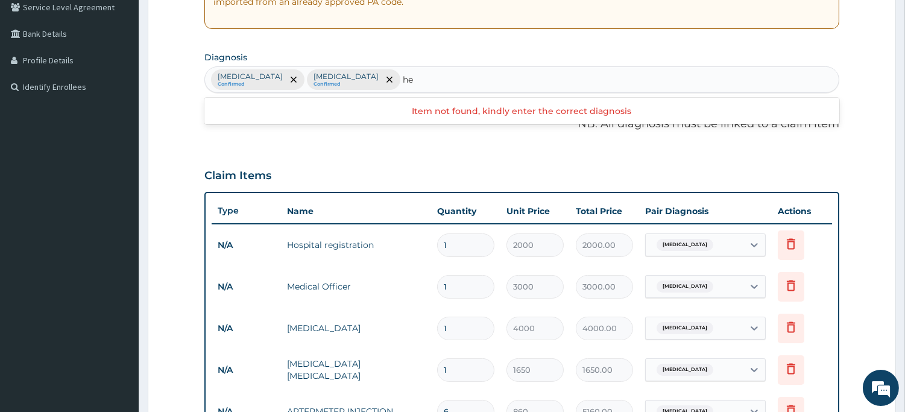
type input "h"
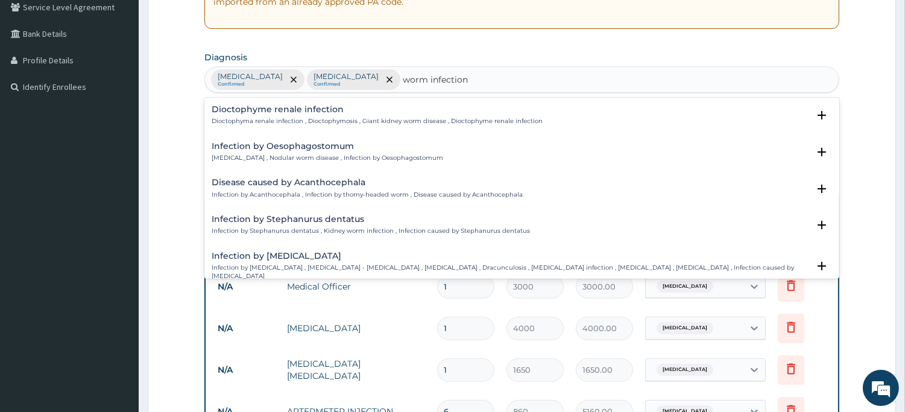
scroll to position [51, 0]
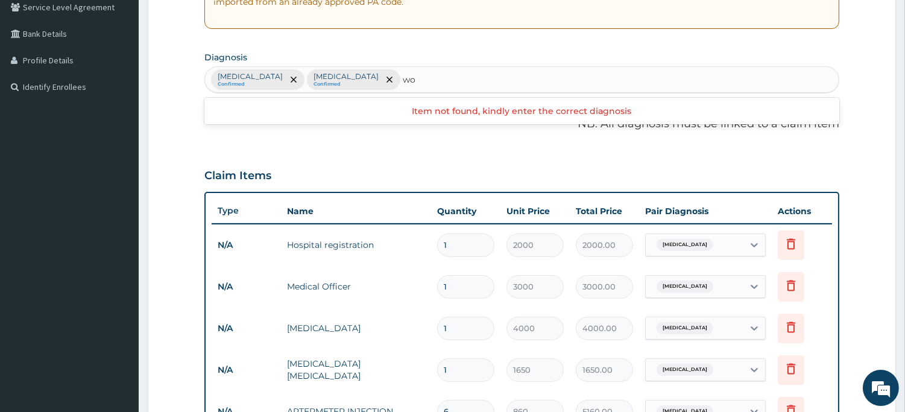
type input "w"
type input "asc"
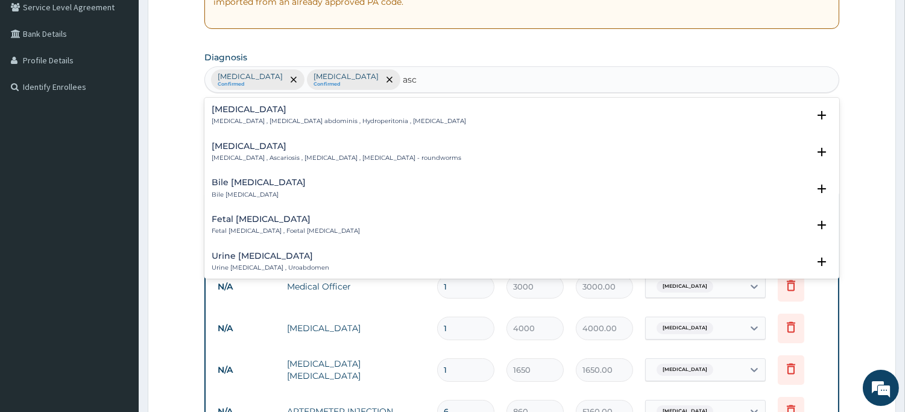
click at [246, 143] on h4 "Ascariasis" at bounding box center [337, 146] width 250 height 9
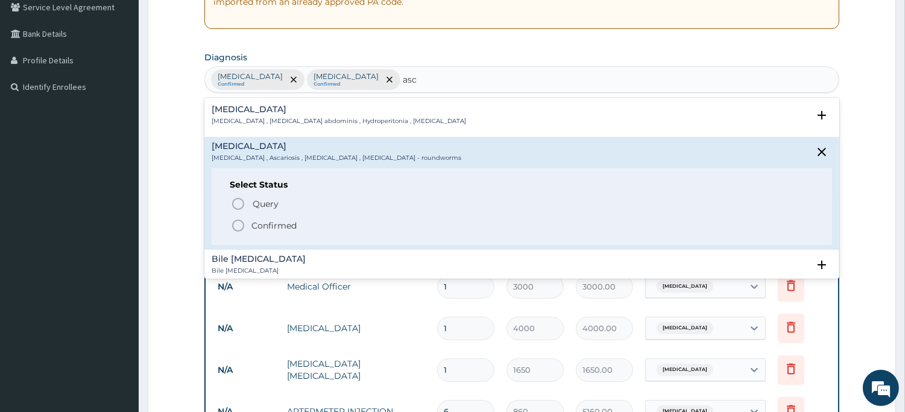
click at [235, 222] on icon "status option filled" at bounding box center [238, 225] width 14 height 14
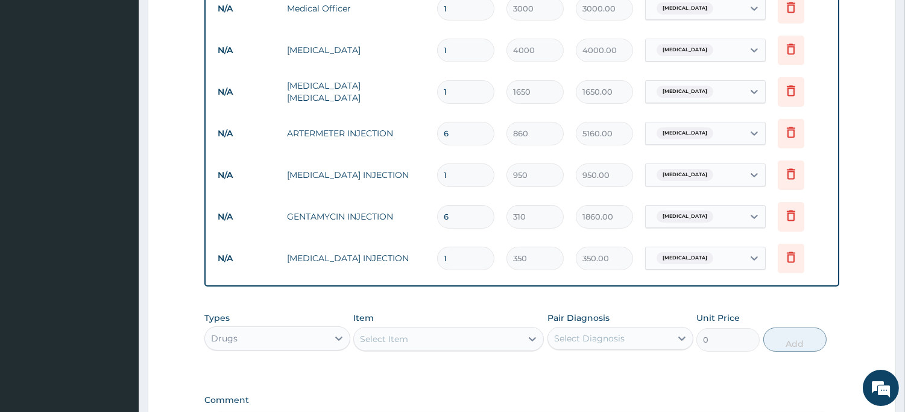
scroll to position [659, 0]
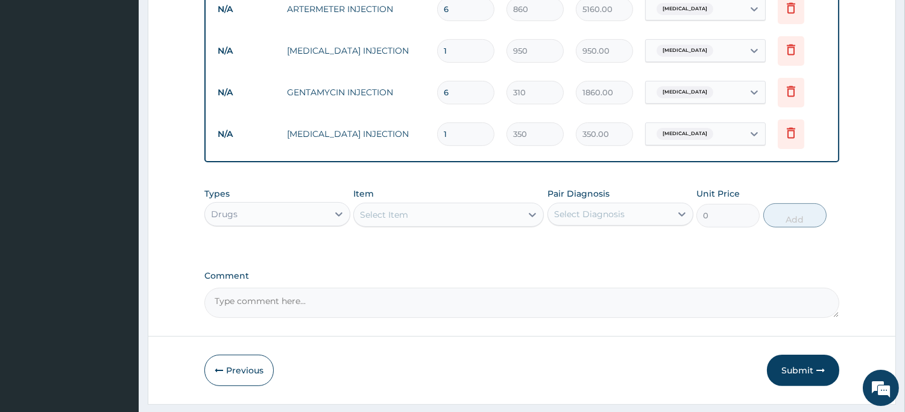
click at [469, 216] on div "Select Item" at bounding box center [438, 214] width 168 height 19
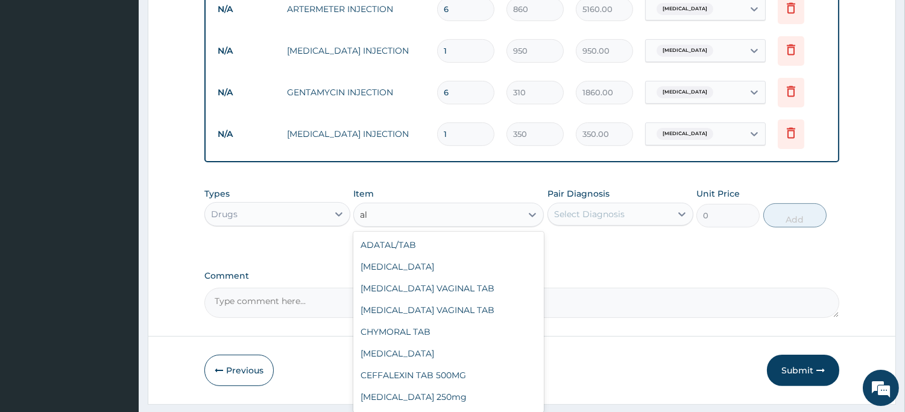
type input "a"
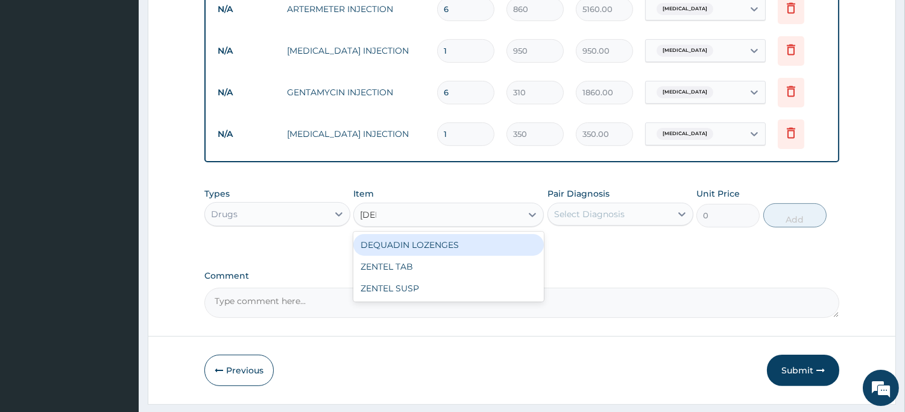
type input "zent"
click at [460, 244] on div "ZENTEL TAB" at bounding box center [448, 245] width 191 height 22
type input "376"
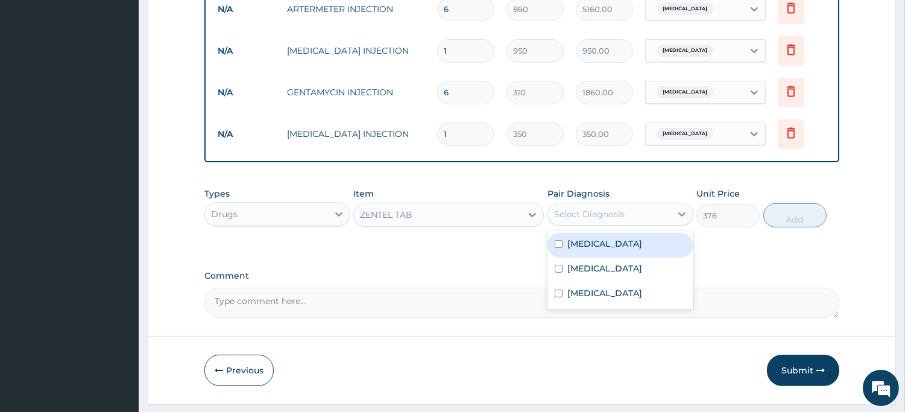
click at [592, 212] on div "Select Diagnosis" at bounding box center [589, 214] width 71 height 12
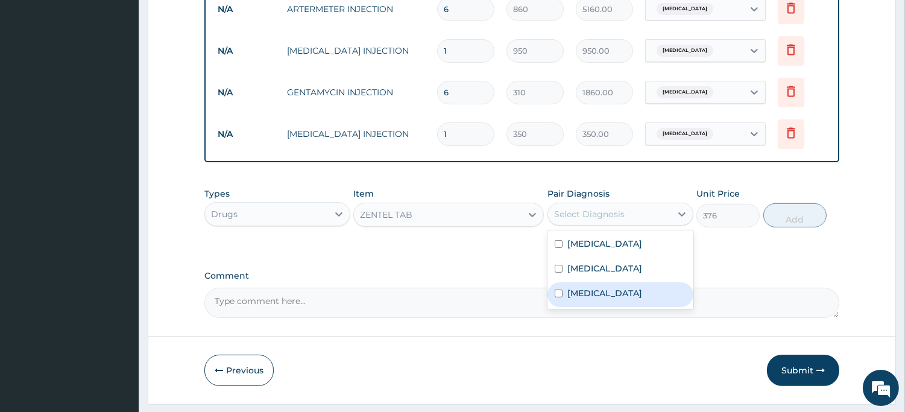
click at [583, 292] on label "Ascariasis" at bounding box center [604, 293] width 75 height 12
checkbox input "true"
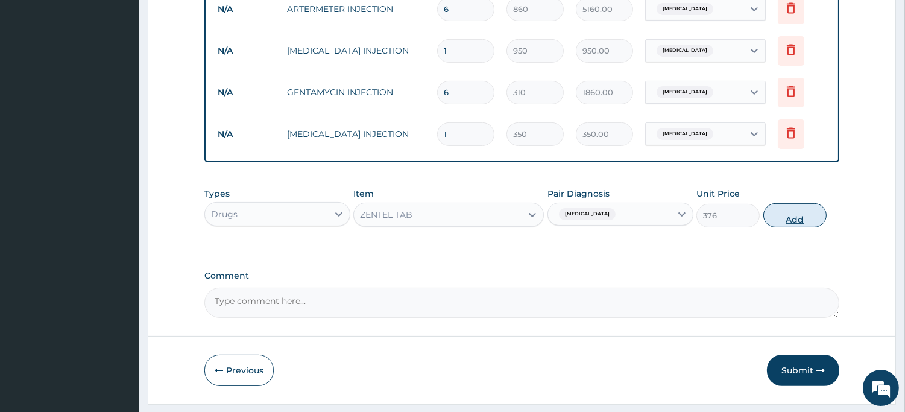
click at [793, 221] on button "Add" at bounding box center [794, 215] width 63 height 24
type input "0"
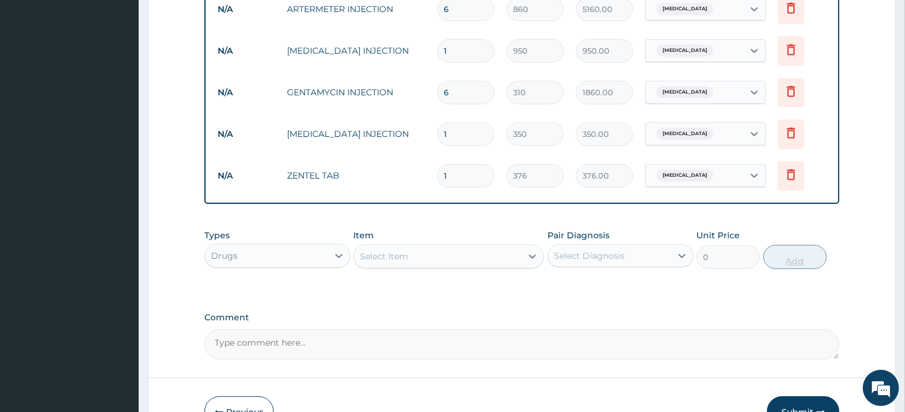
type input "0.00"
type input "2"
type input "752.00"
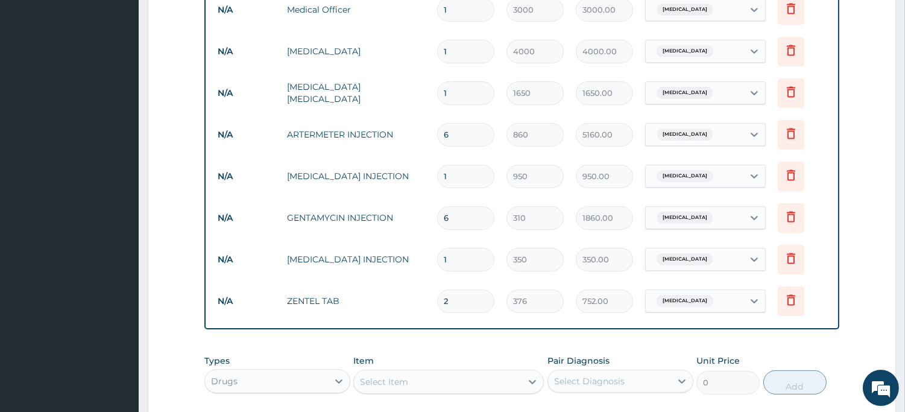
type input "3"
type input "1128.00"
type input "2"
type input "752.00"
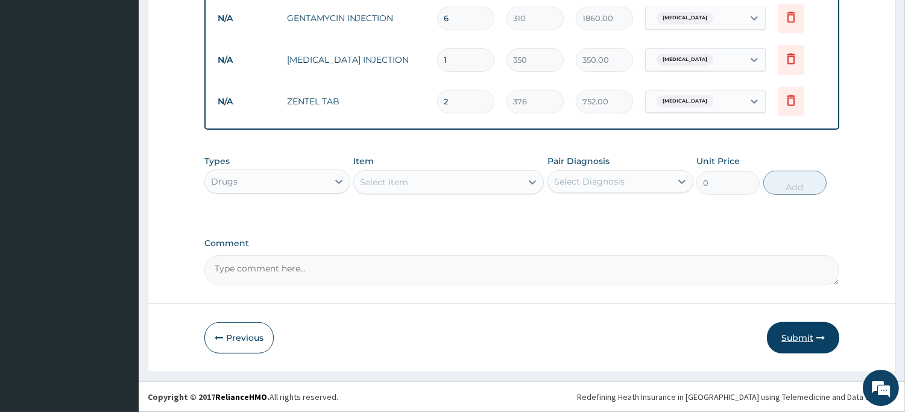
type input "2"
click at [804, 332] on button "Submit" at bounding box center [803, 337] width 72 height 31
